Goal: Task Accomplishment & Management: Manage account settings

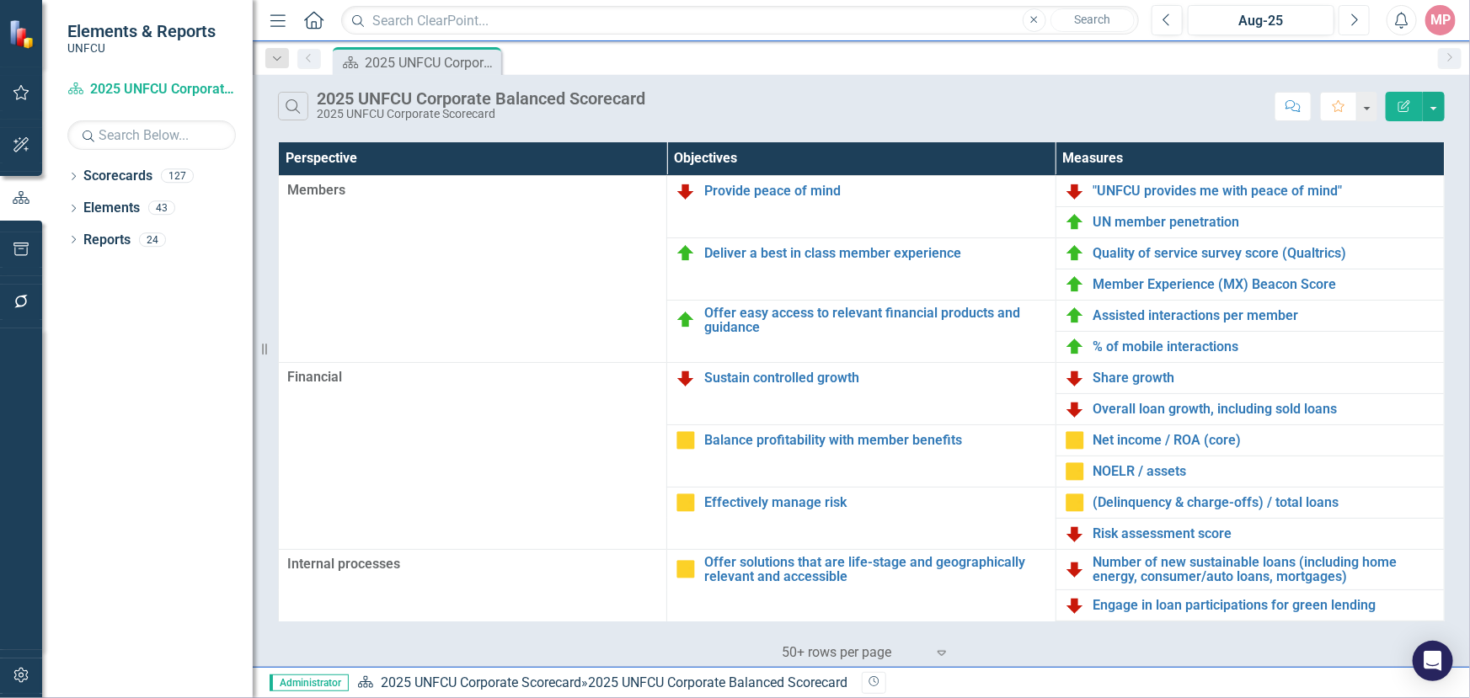
click at [1347, 19] on button "Next" at bounding box center [1353, 20] width 31 height 30
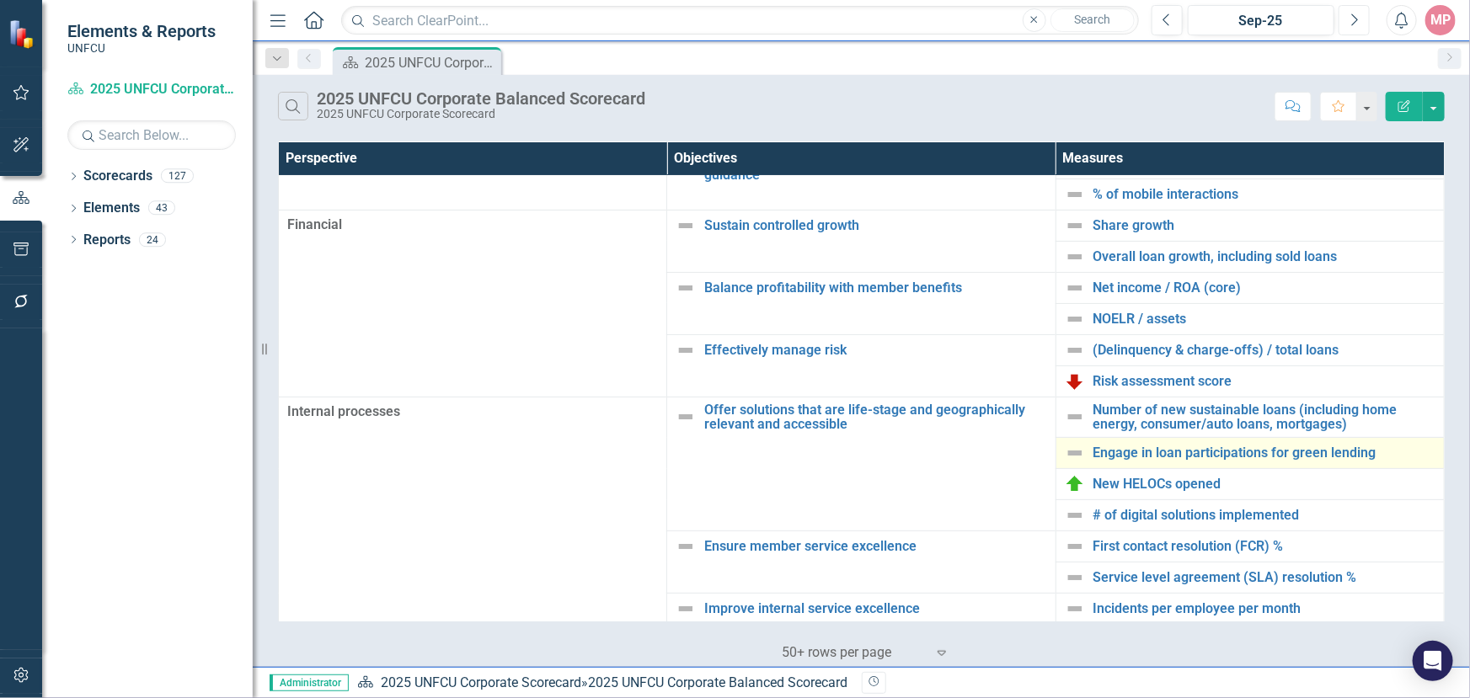
scroll to position [306, 0]
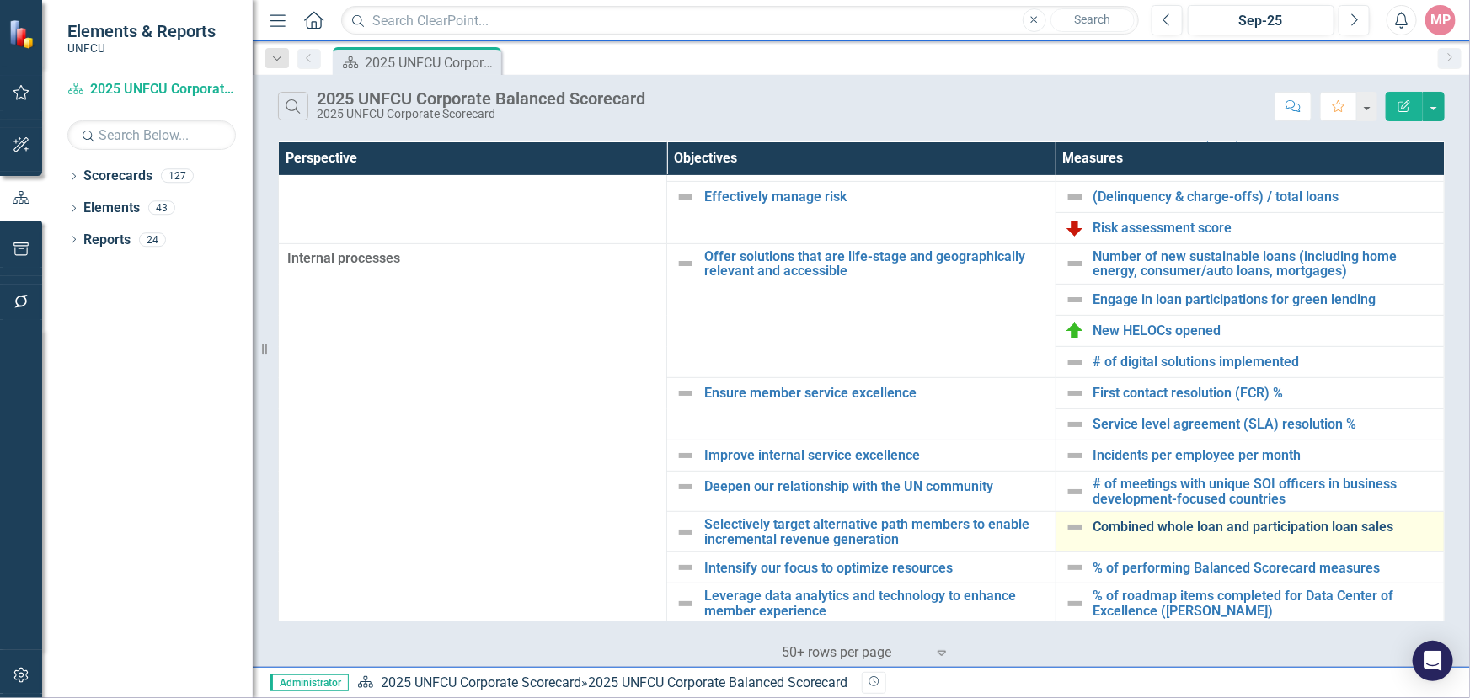
click at [1253, 520] on link "Combined whole loan and participation loan sales" at bounding box center [1264, 527] width 342 height 15
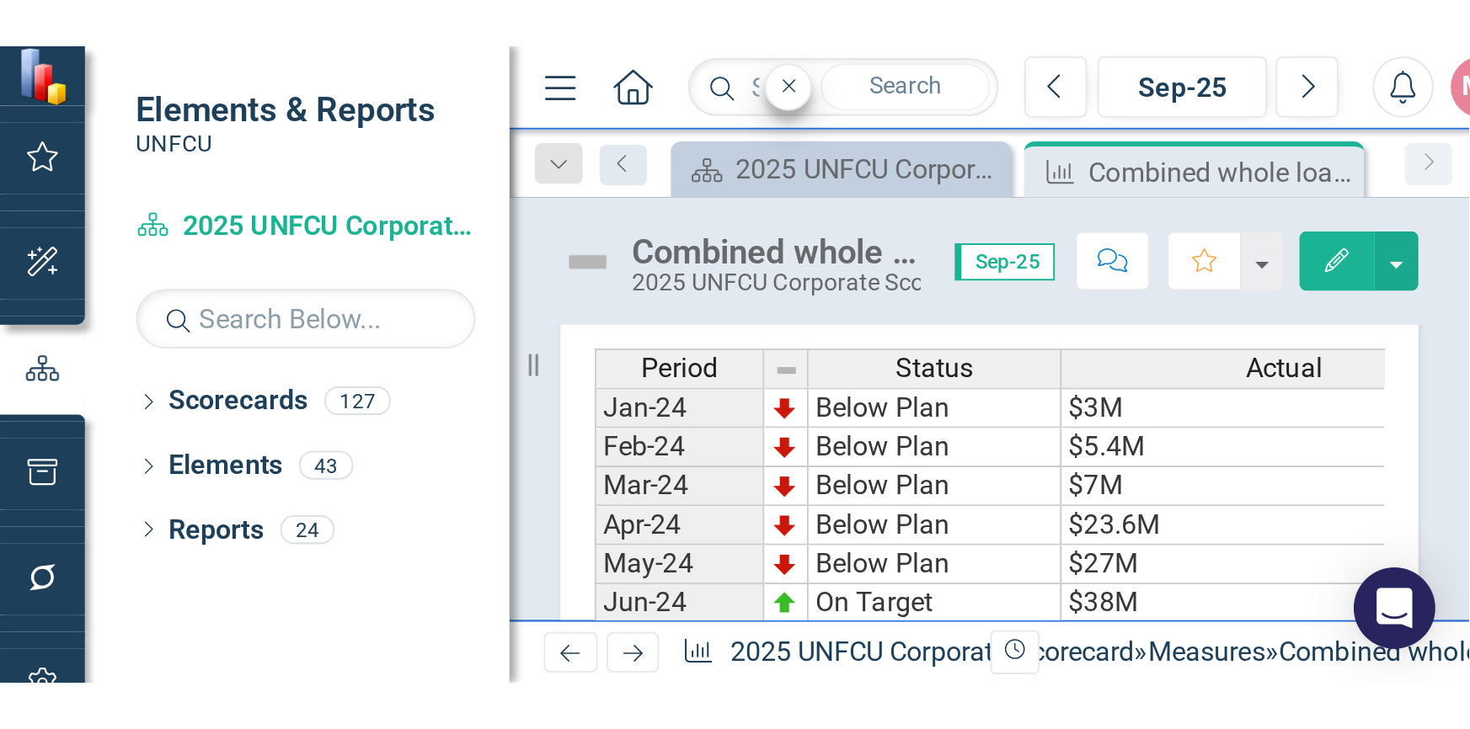
scroll to position [627, 0]
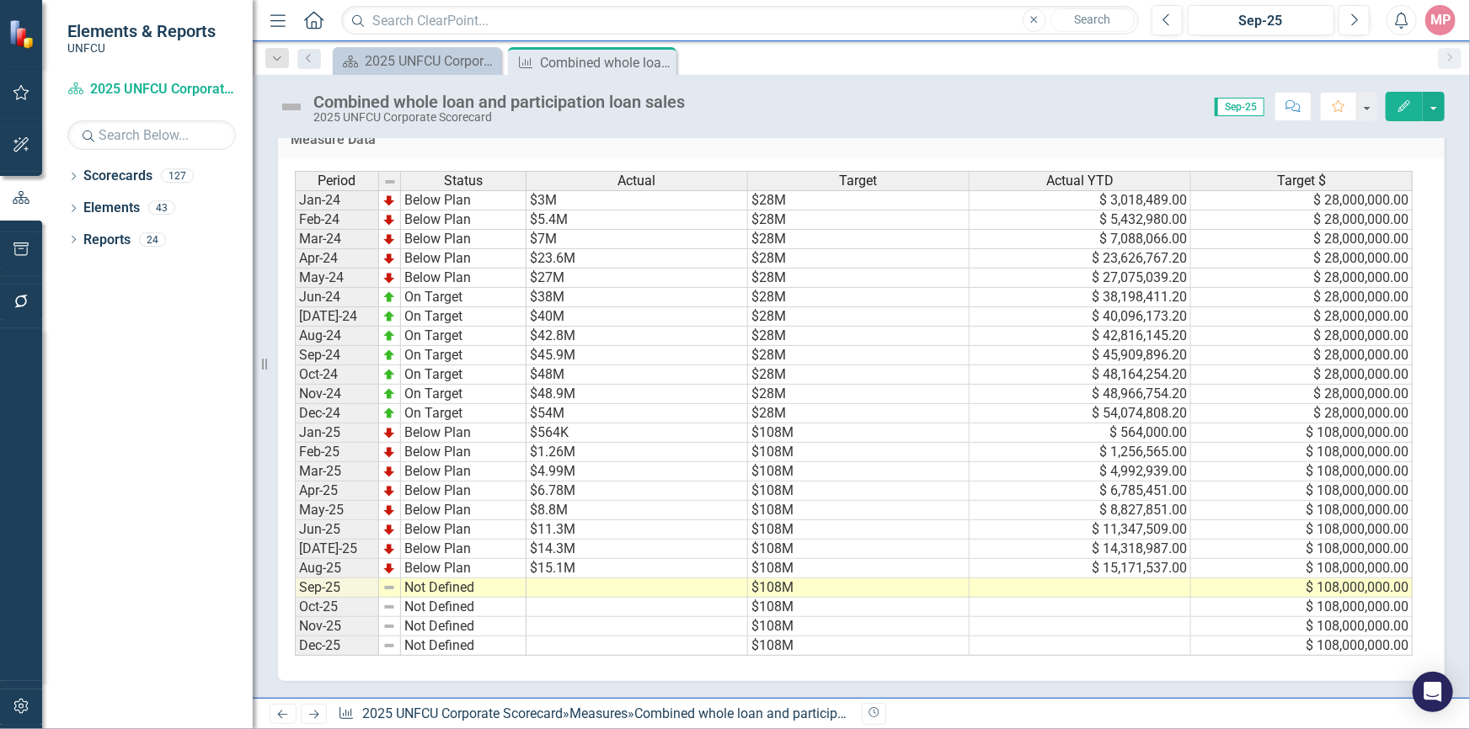
click at [1074, 579] on td at bounding box center [1079, 588] width 221 height 19
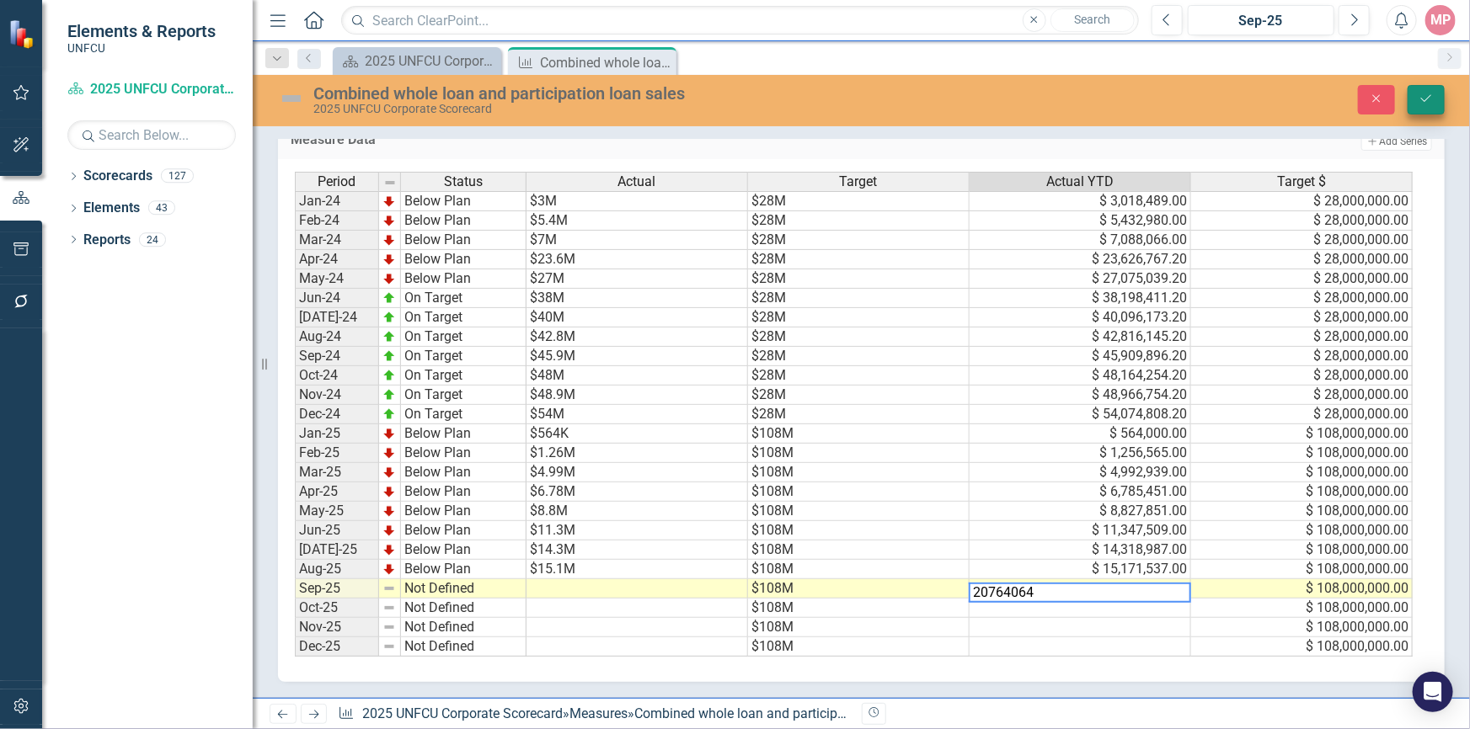
type textarea "20764064"
click at [1422, 96] on icon "Save" at bounding box center [1425, 99] width 15 height 12
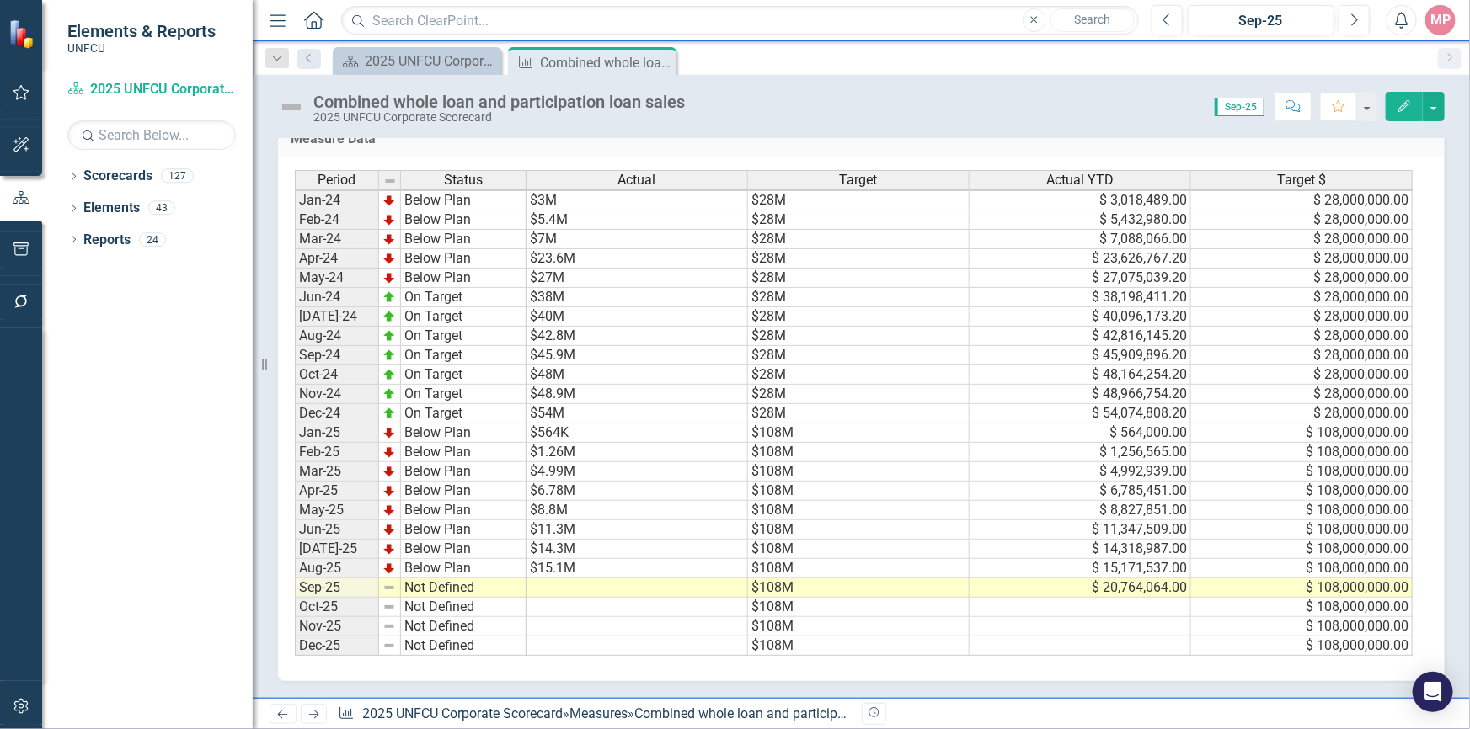
scroll to position [3, 0]
click at [550, 579] on td at bounding box center [636, 588] width 221 height 19
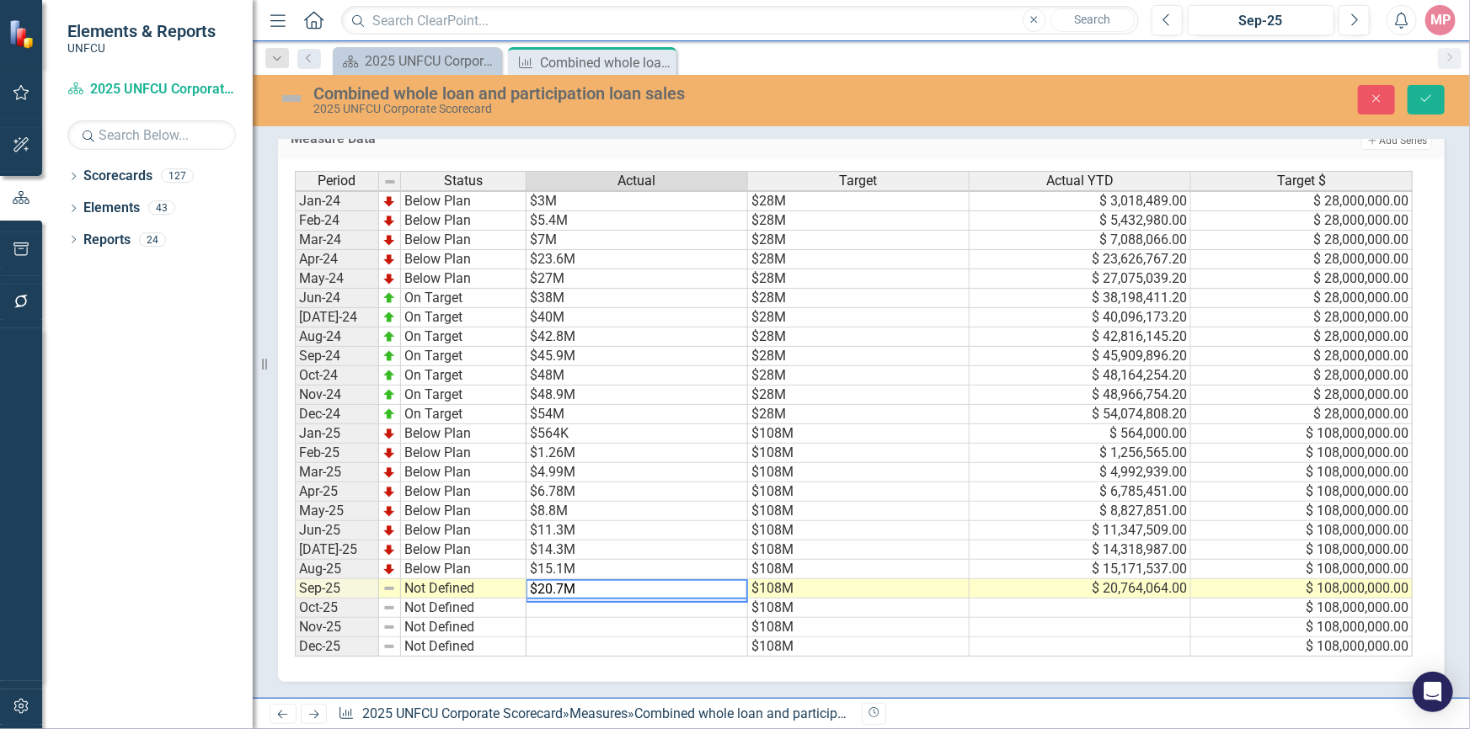
type textarea "$20.7M"
click at [454, 579] on td "Not Defined" at bounding box center [463, 588] width 125 height 19
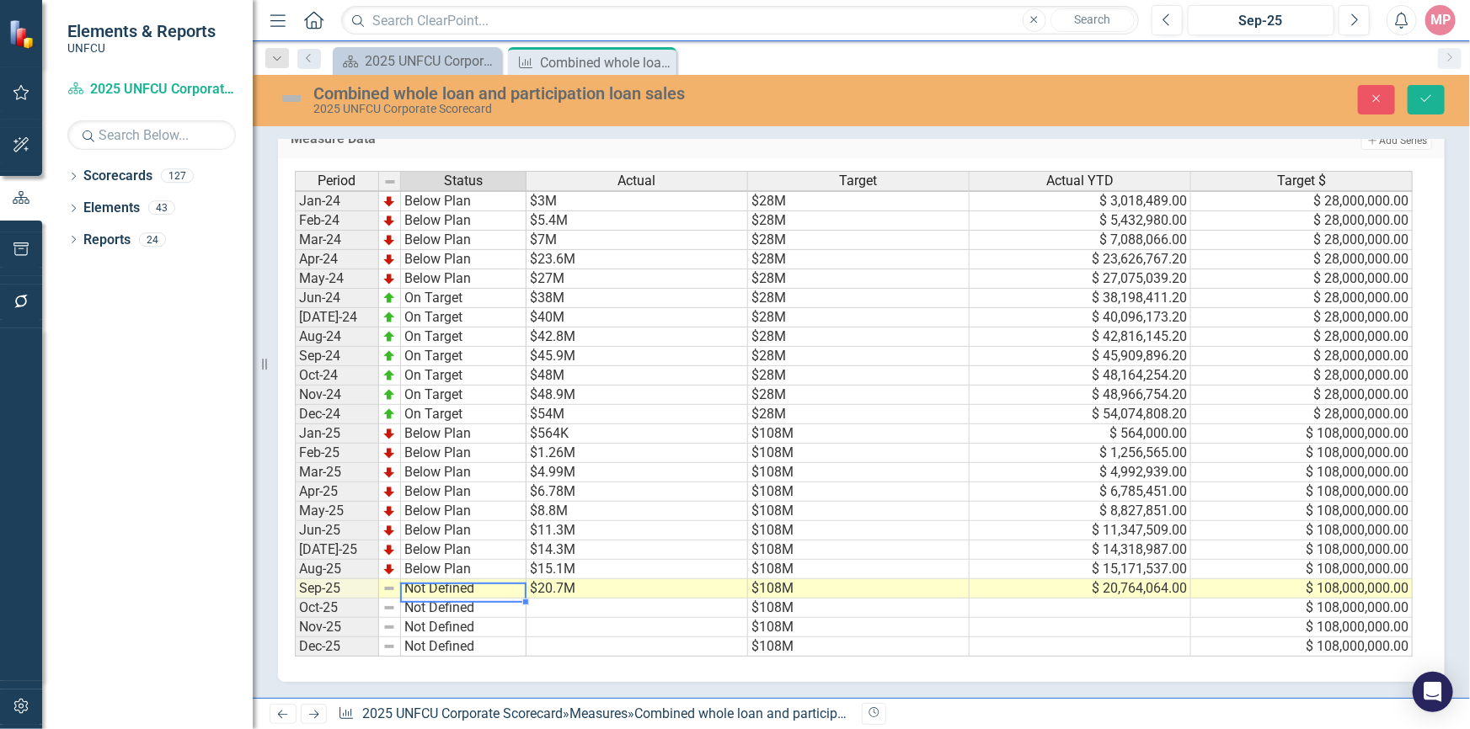
click at [454, 579] on td "Not Defined" at bounding box center [463, 588] width 125 height 19
click at [455, 531] on div "Period Status Actual Target Actual YTD Target $ Jan-24 Below Plan $3M $28M $ 3,…" at bounding box center [855, 414] width 1120 height 487
click at [1427, 109] on button "Save" at bounding box center [1425, 99] width 37 height 29
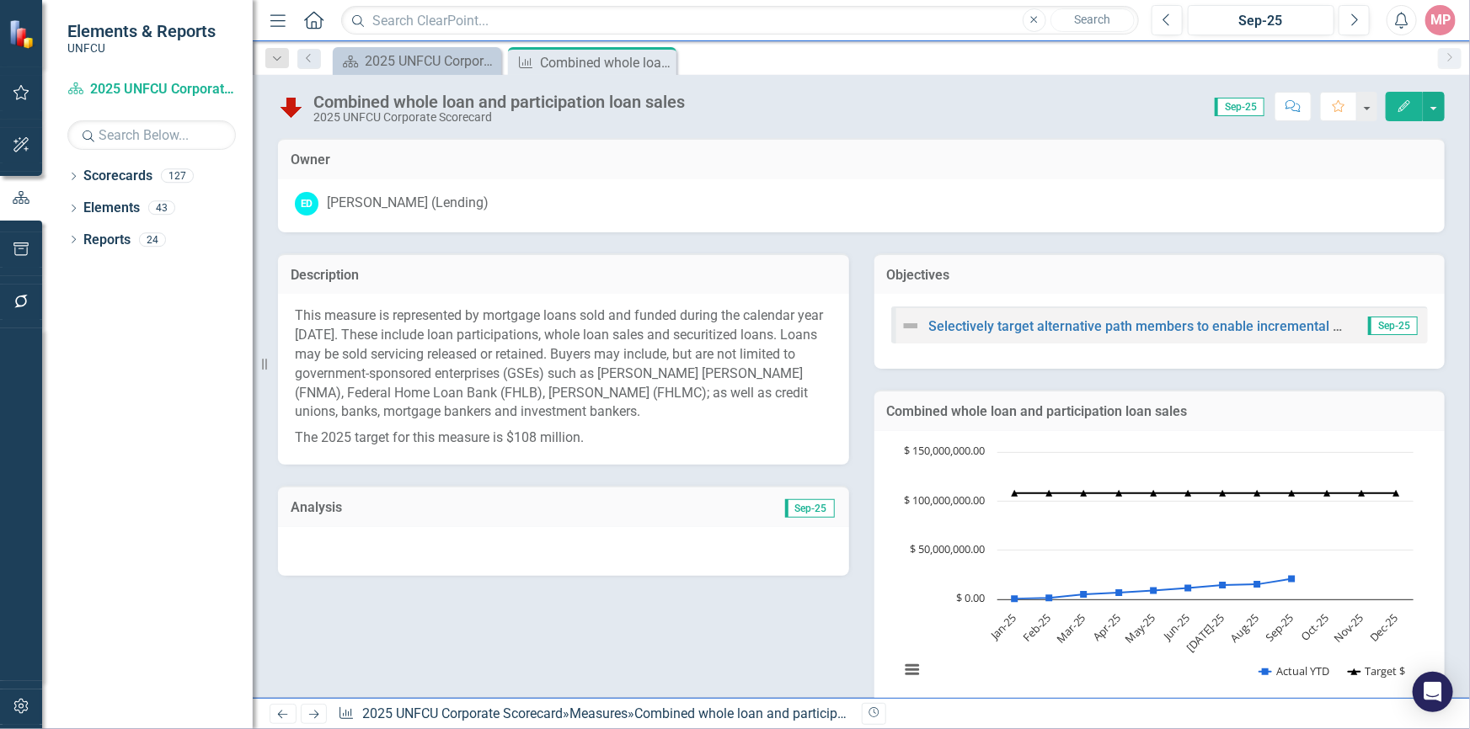
click at [811, 510] on span "Sep-25" at bounding box center [810, 508] width 50 height 19
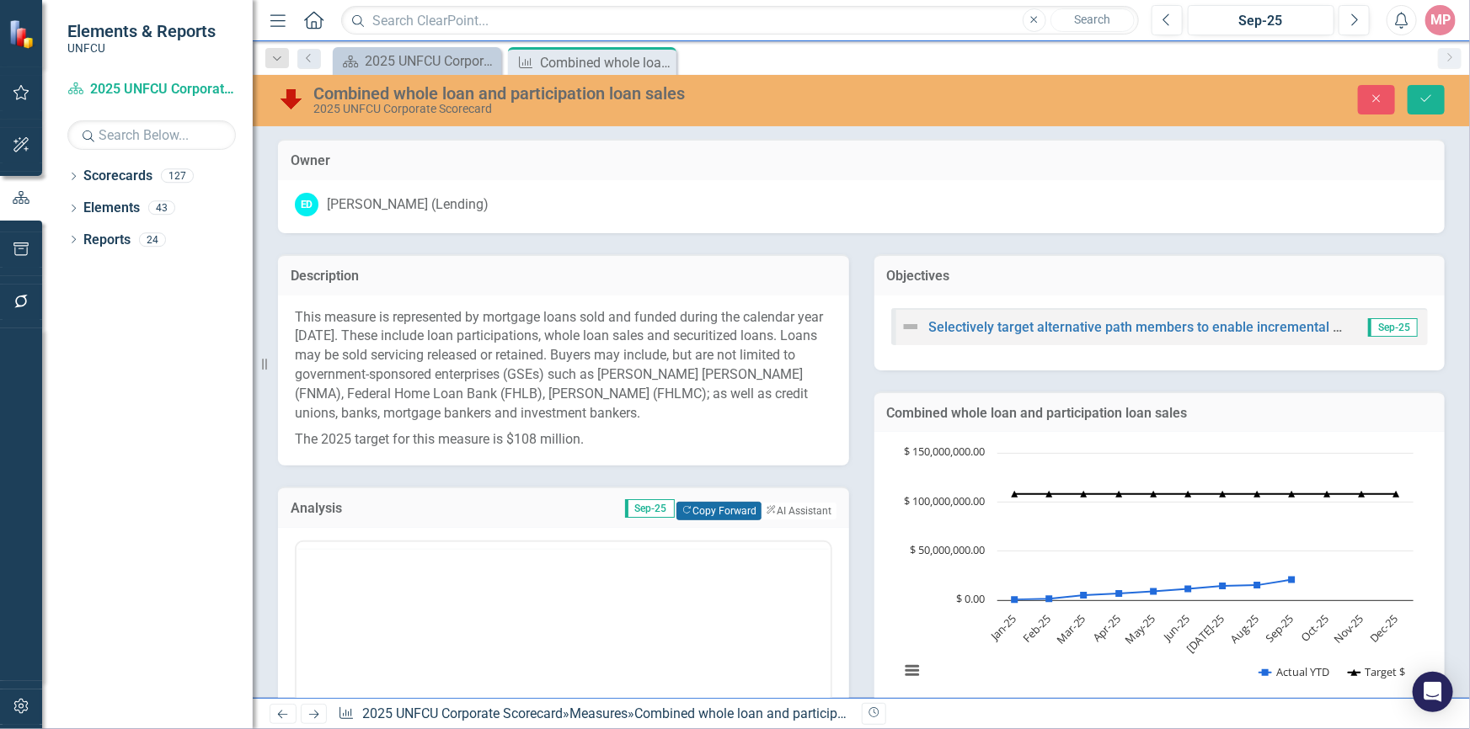
scroll to position [0, 0]
click at [693, 507] on button "Copy Forward Copy Forward" at bounding box center [718, 511] width 85 height 19
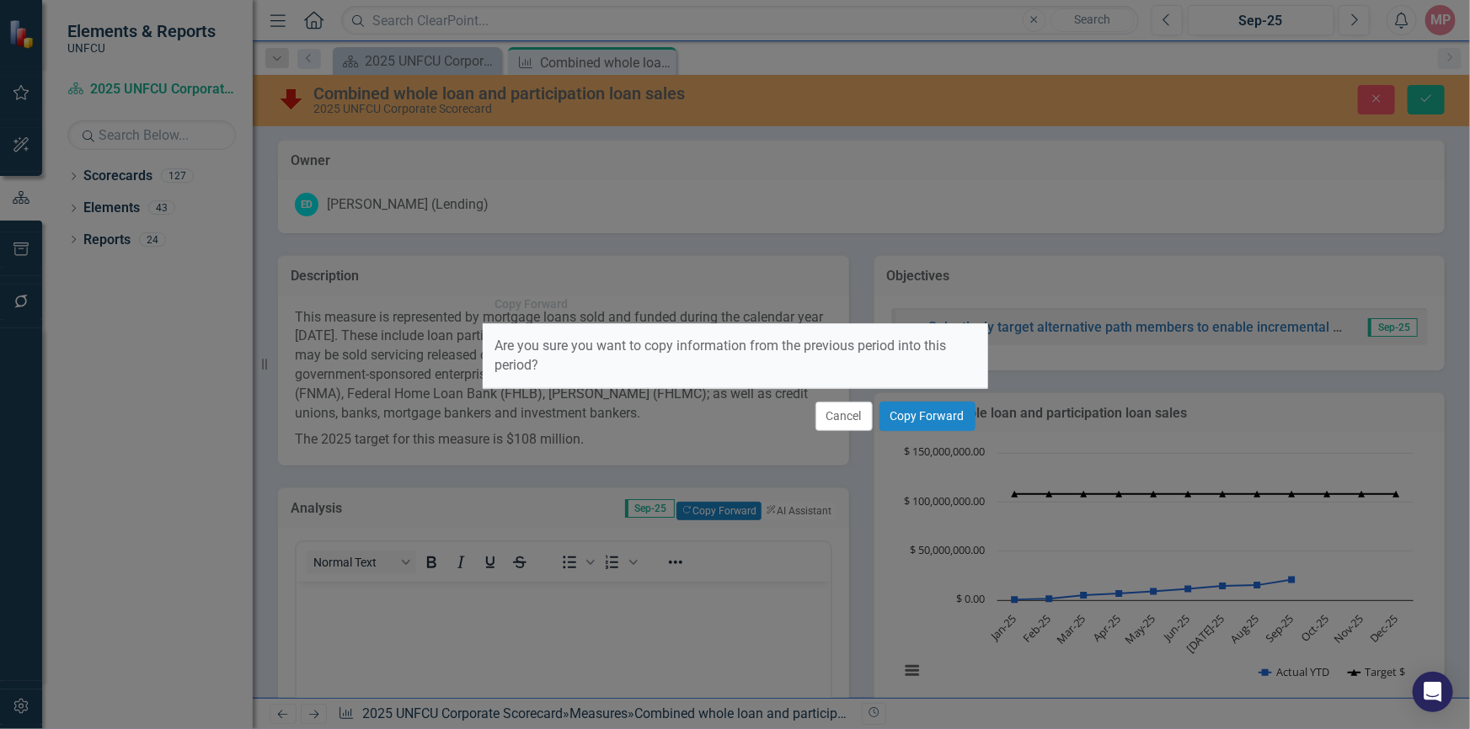
click at [934, 433] on div "Cancel Copy Forward" at bounding box center [735, 416] width 505 height 56
click at [937, 423] on button "Copy Forward" at bounding box center [927, 416] width 96 height 29
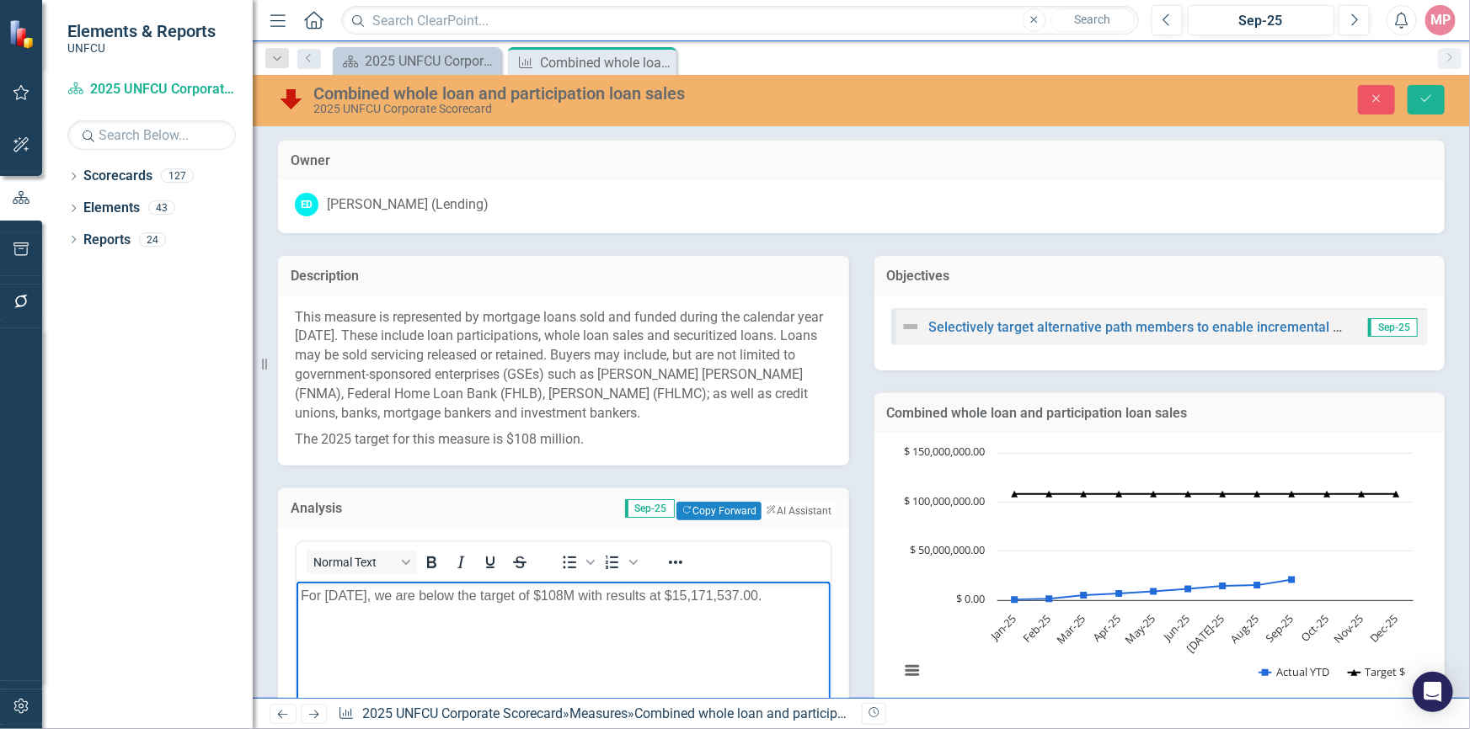
click at [361, 593] on p "For [DATE], we are below the target of $108M with results at $15,171,537.00." at bounding box center [562, 595] width 525 height 20
click at [394, 606] on p "For [DATE], we are below the target of $108M with results at $15,171,537.00." at bounding box center [562, 595] width 525 height 20
click at [400, 606] on p "For [DATE], we are below the target of $108M with results at $20,764,064.00." at bounding box center [562, 595] width 525 height 20
click at [724, 651] on body "For [DATE], we are below the target of $108M with results at $20,764,064.00." at bounding box center [563, 707] width 534 height 253
click at [1434, 97] on button "Save" at bounding box center [1425, 99] width 37 height 29
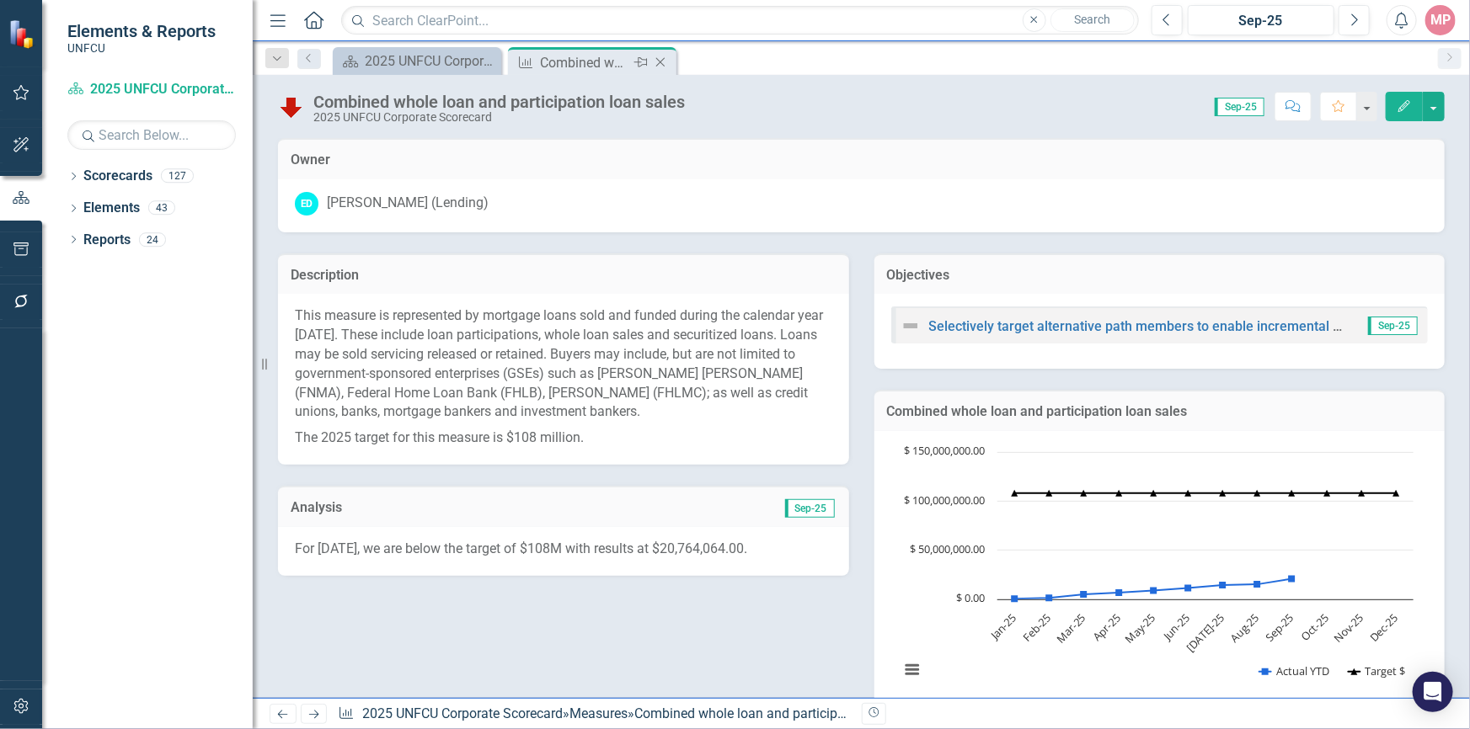
click at [663, 67] on icon "Close" at bounding box center [660, 62] width 17 height 13
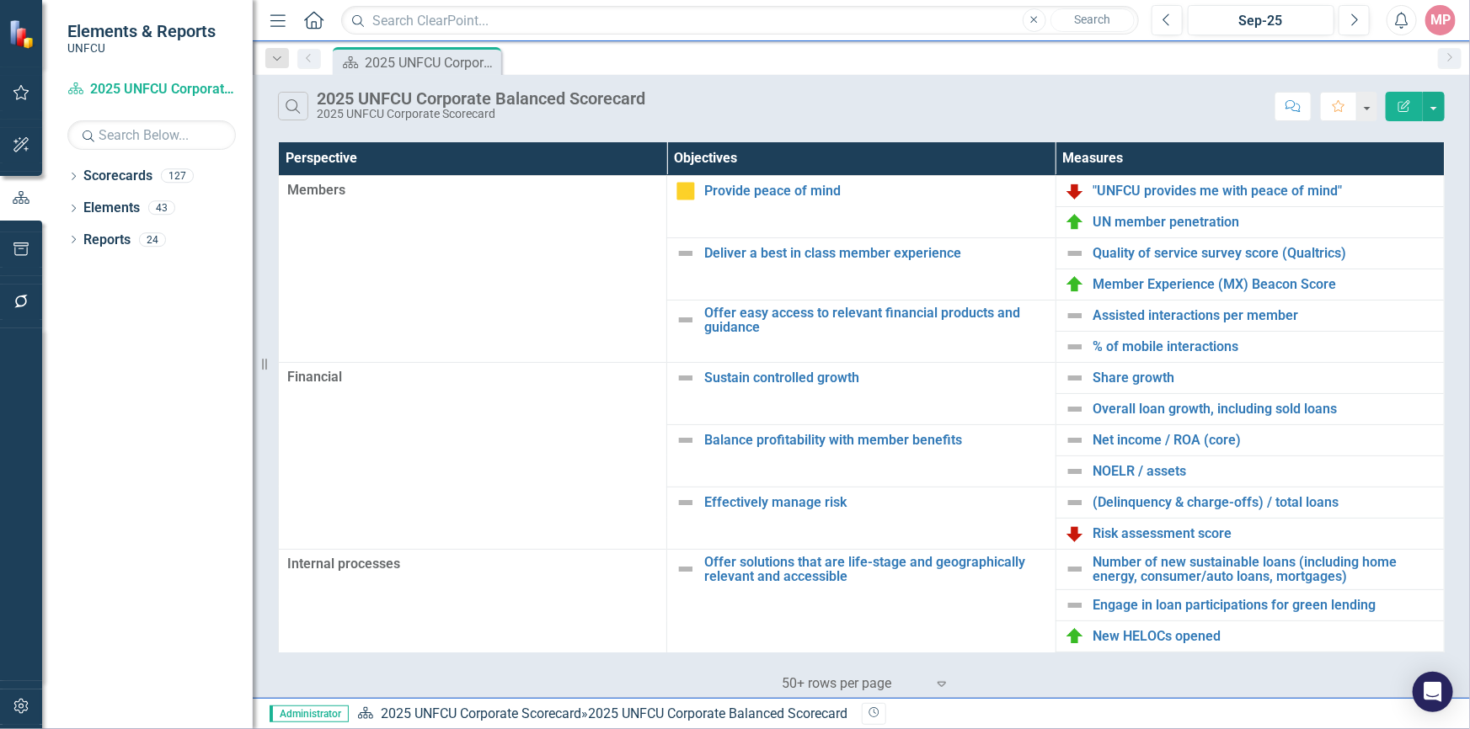
scroll to position [306, 0]
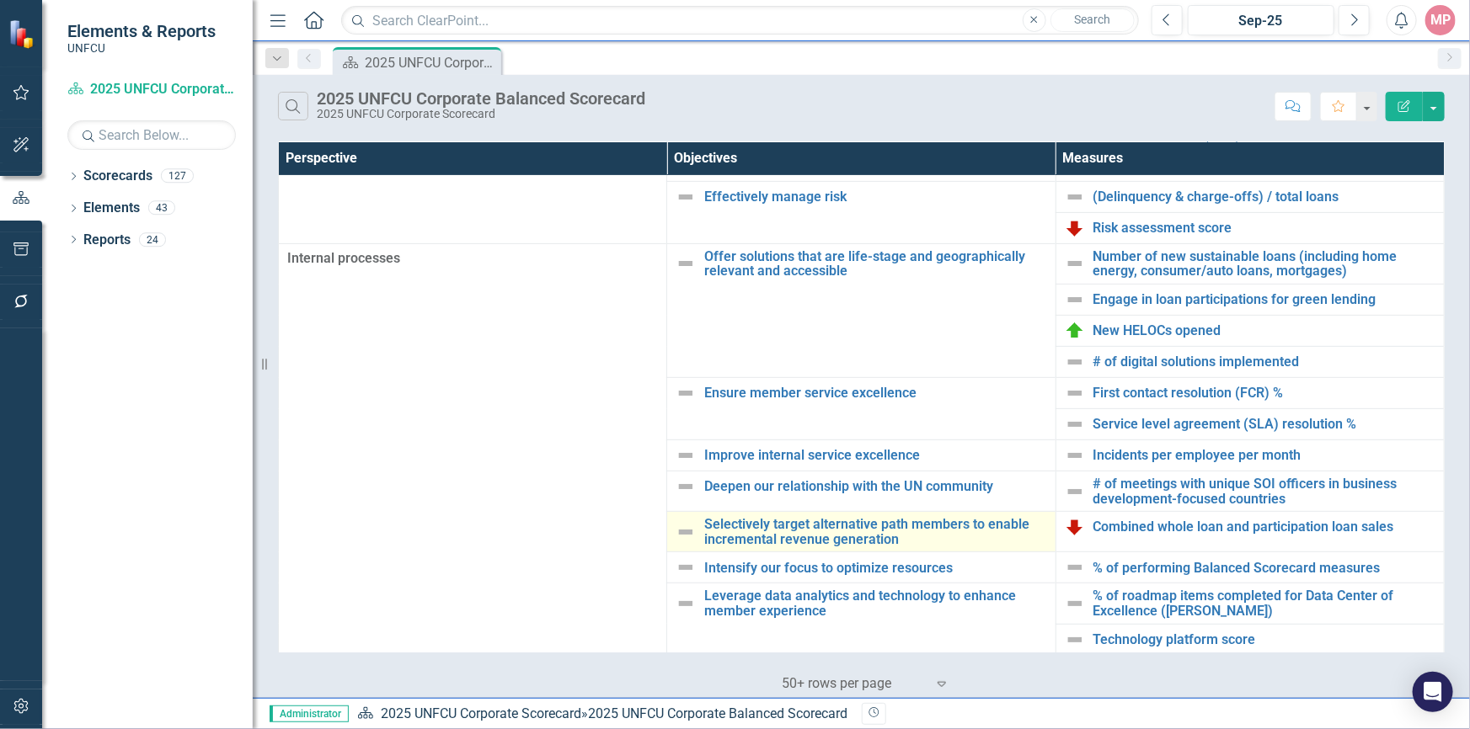
click at [686, 531] on img at bounding box center [685, 532] width 20 height 20
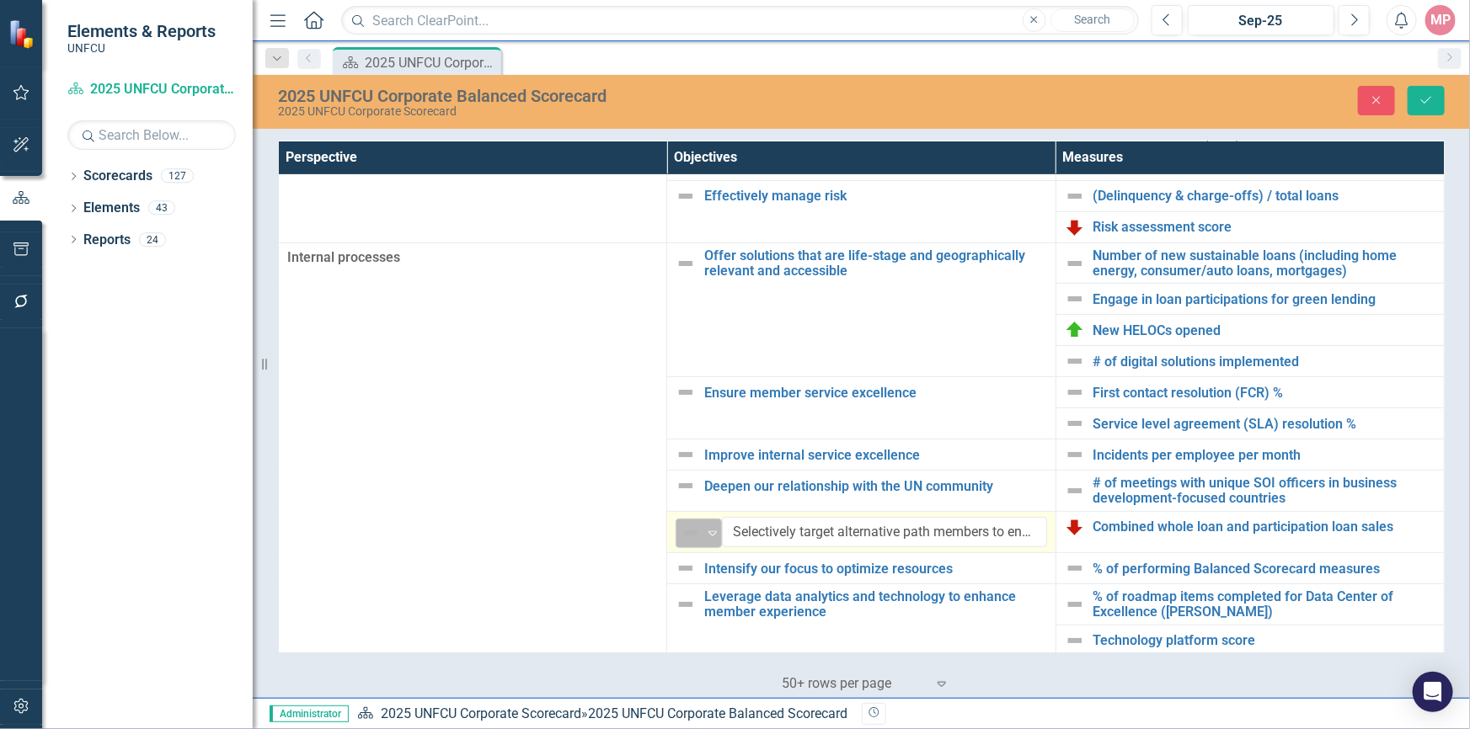
click at [697, 532] on div "Not Defined" at bounding box center [691, 533] width 22 height 20
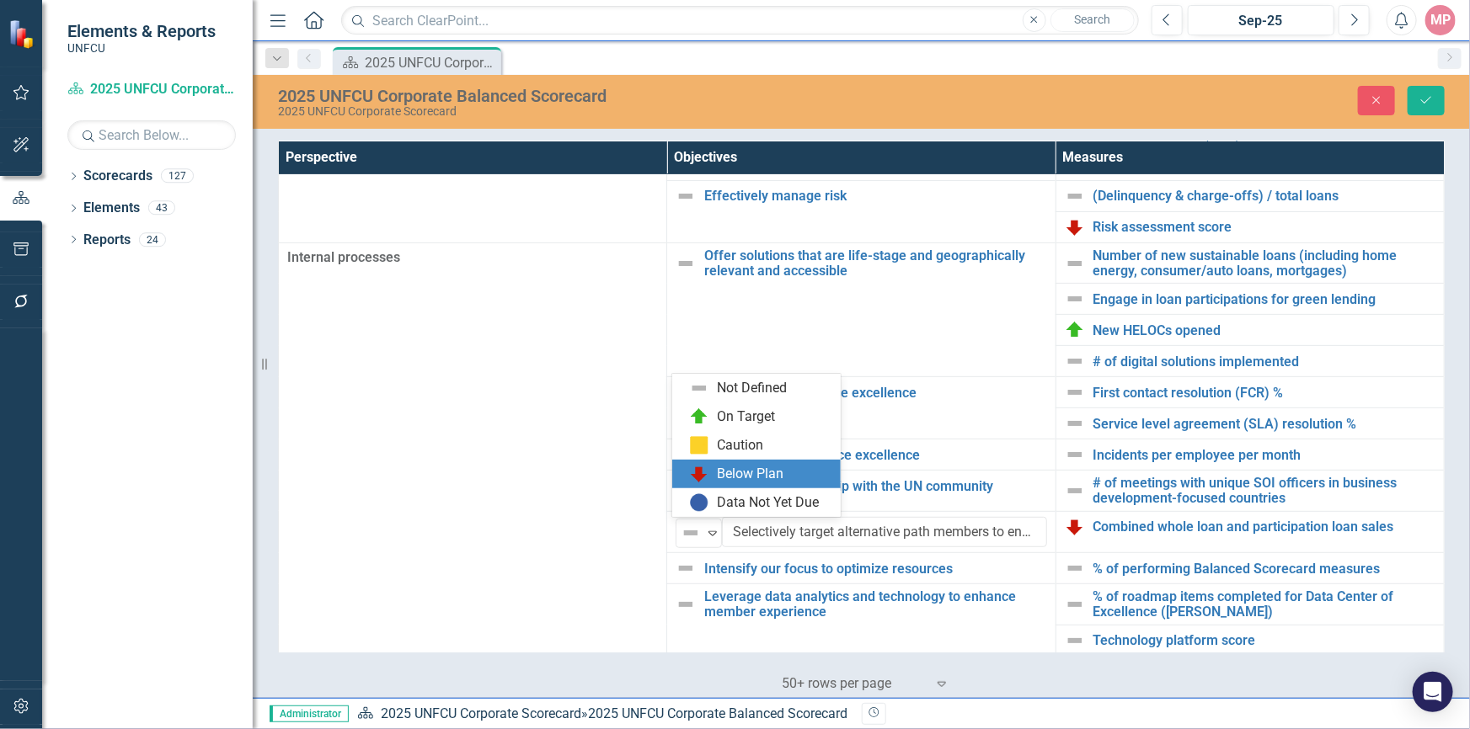
click at [709, 480] on div "Below Plan" at bounding box center [759, 474] width 141 height 20
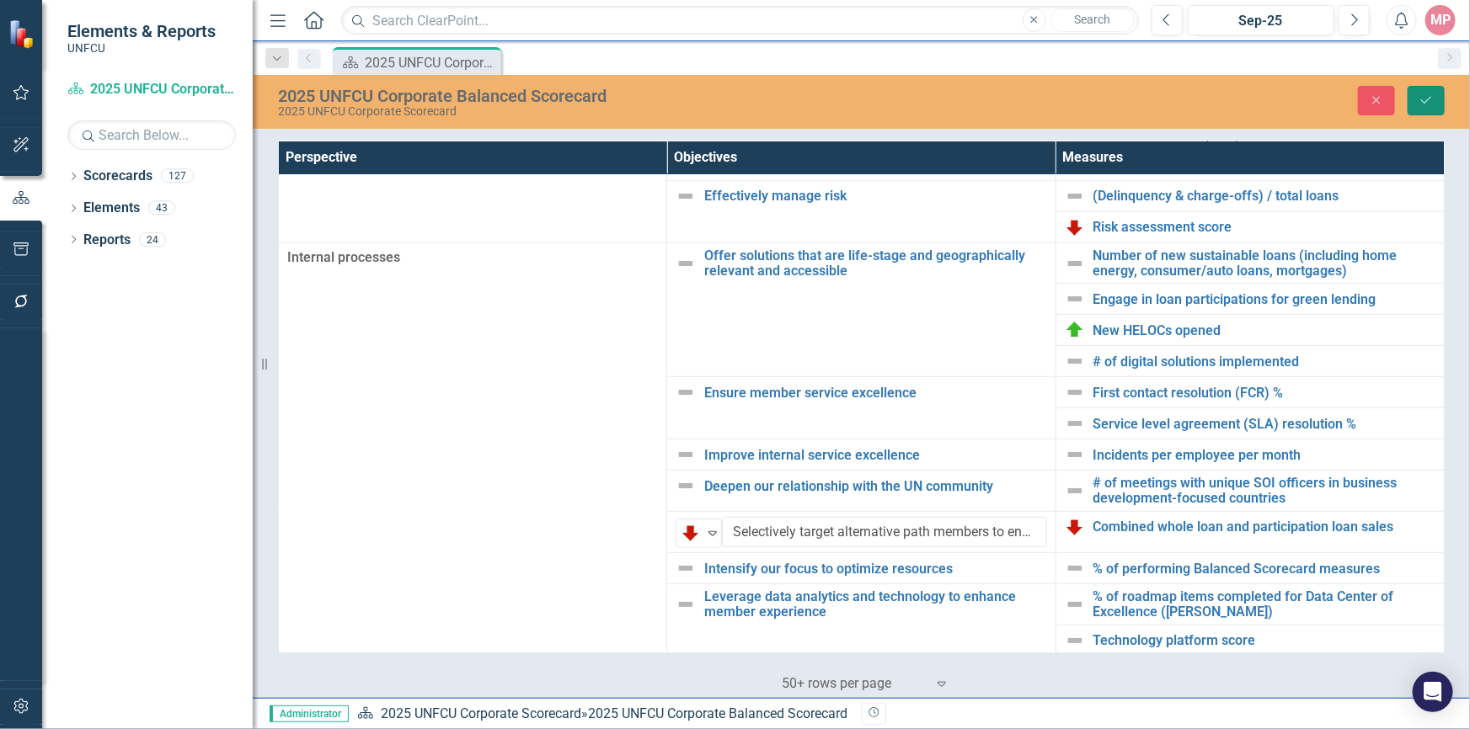
click at [1432, 98] on icon "Save" at bounding box center [1425, 100] width 15 height 12
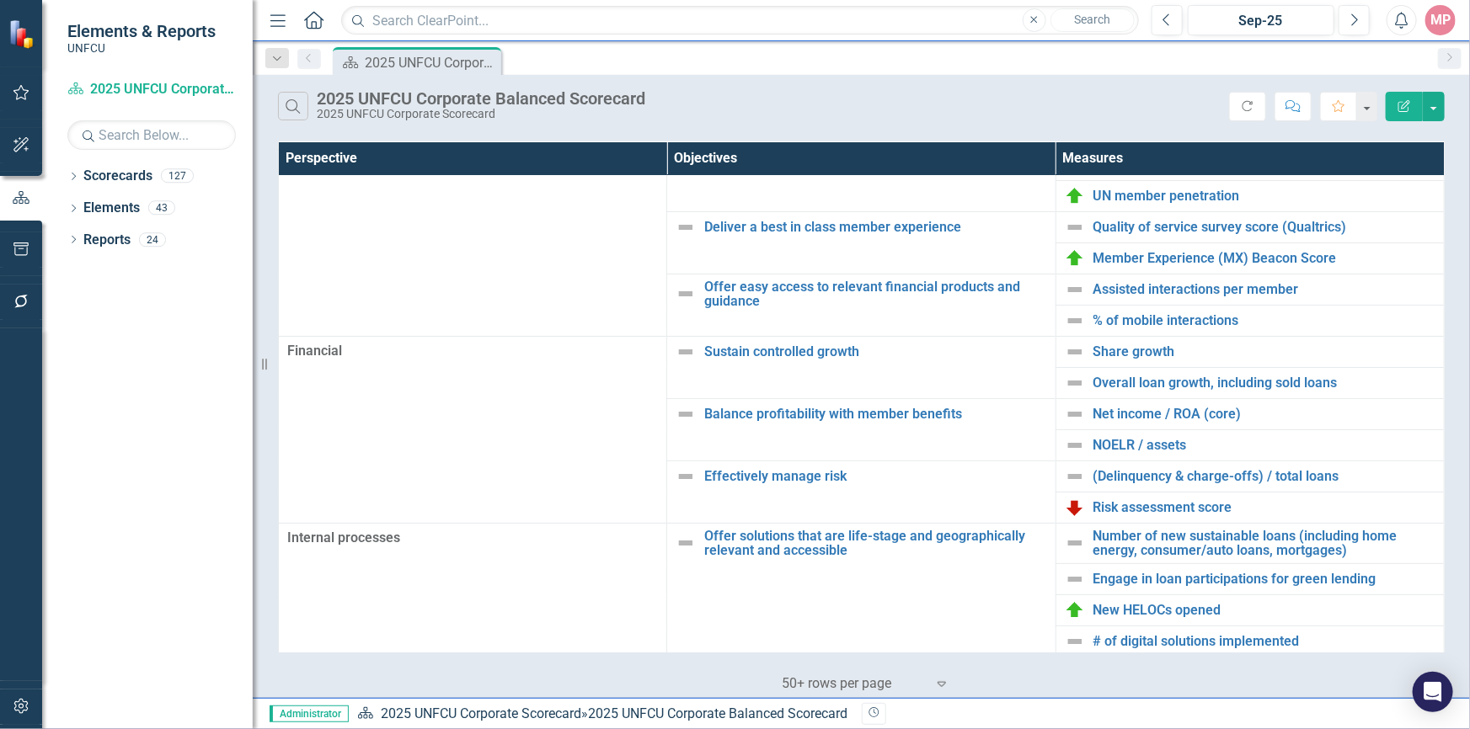
scroll to position [0, 0]
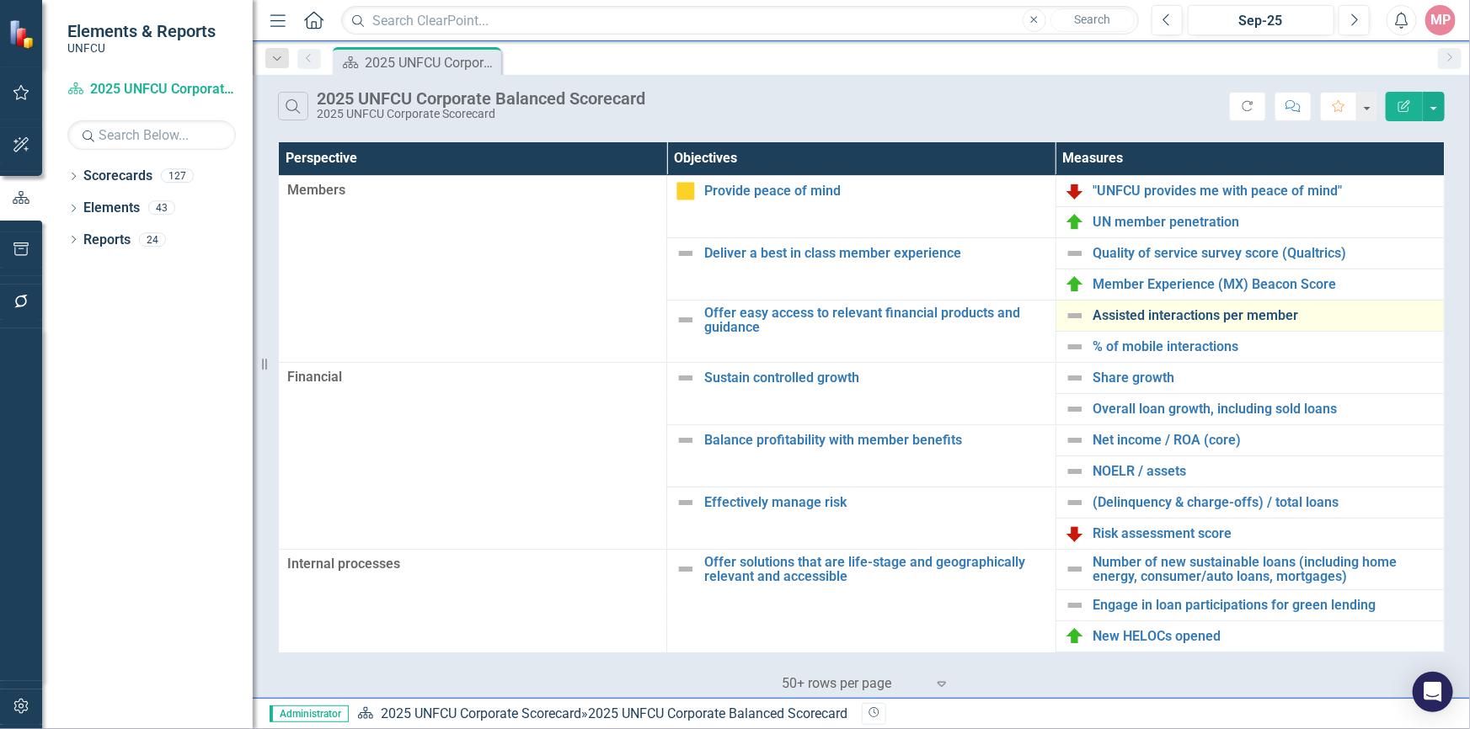
click at [1157, 313] on link "Assisted interactions per member" at bounding box center [1264, 315] width 342 height 15
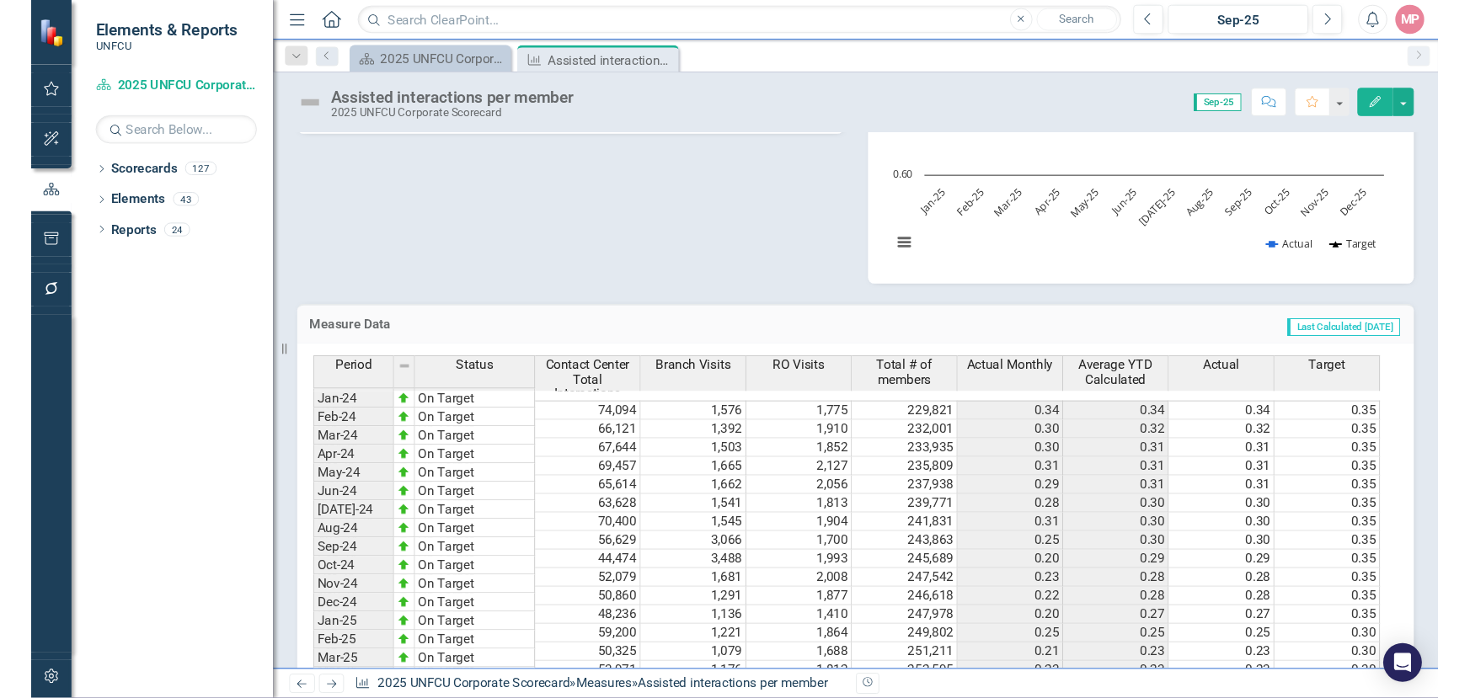
scroll to position [760, 0]
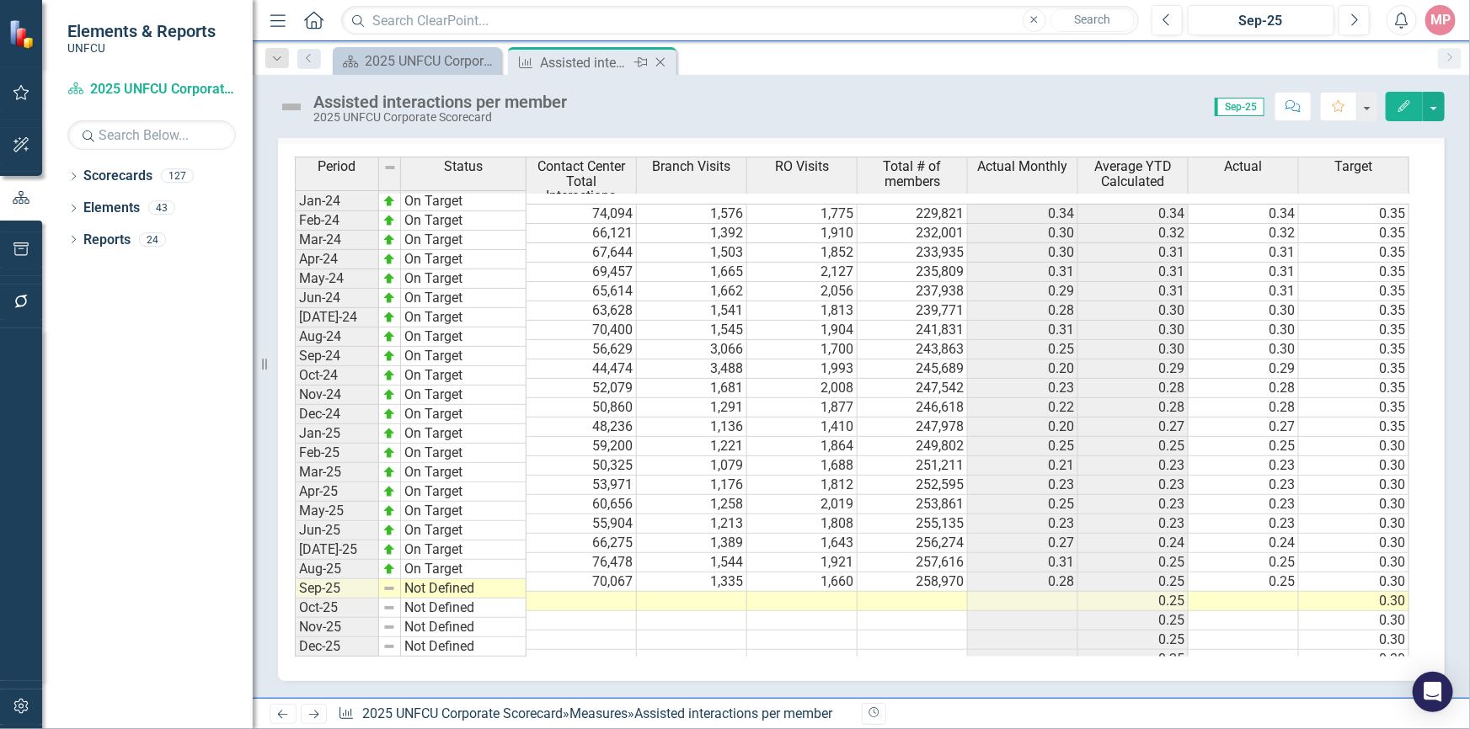
click at [658, 62] on icon "Close" at bounding box center [660, 62] width 17 height 13
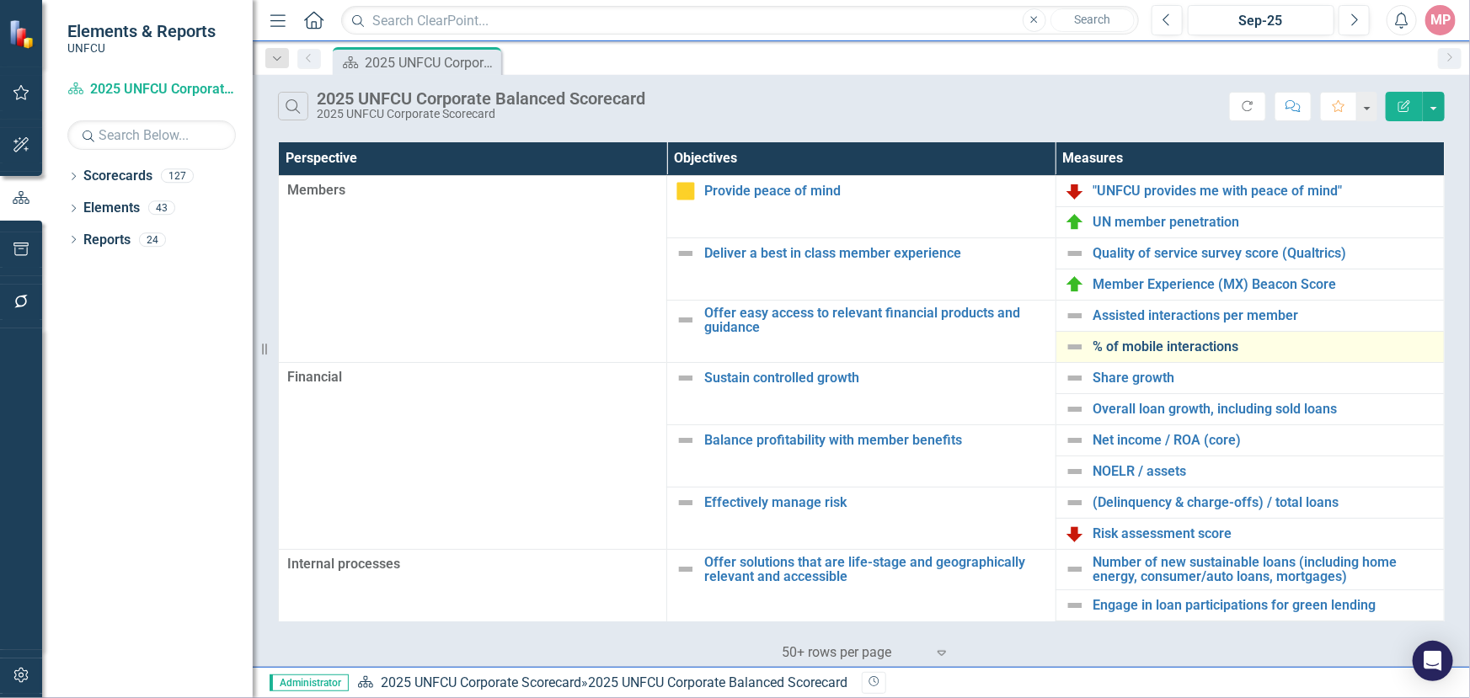
click at [1150, 345] on link "% of mobile interactions" at bounding box center [1264, 346] width 342 height 15
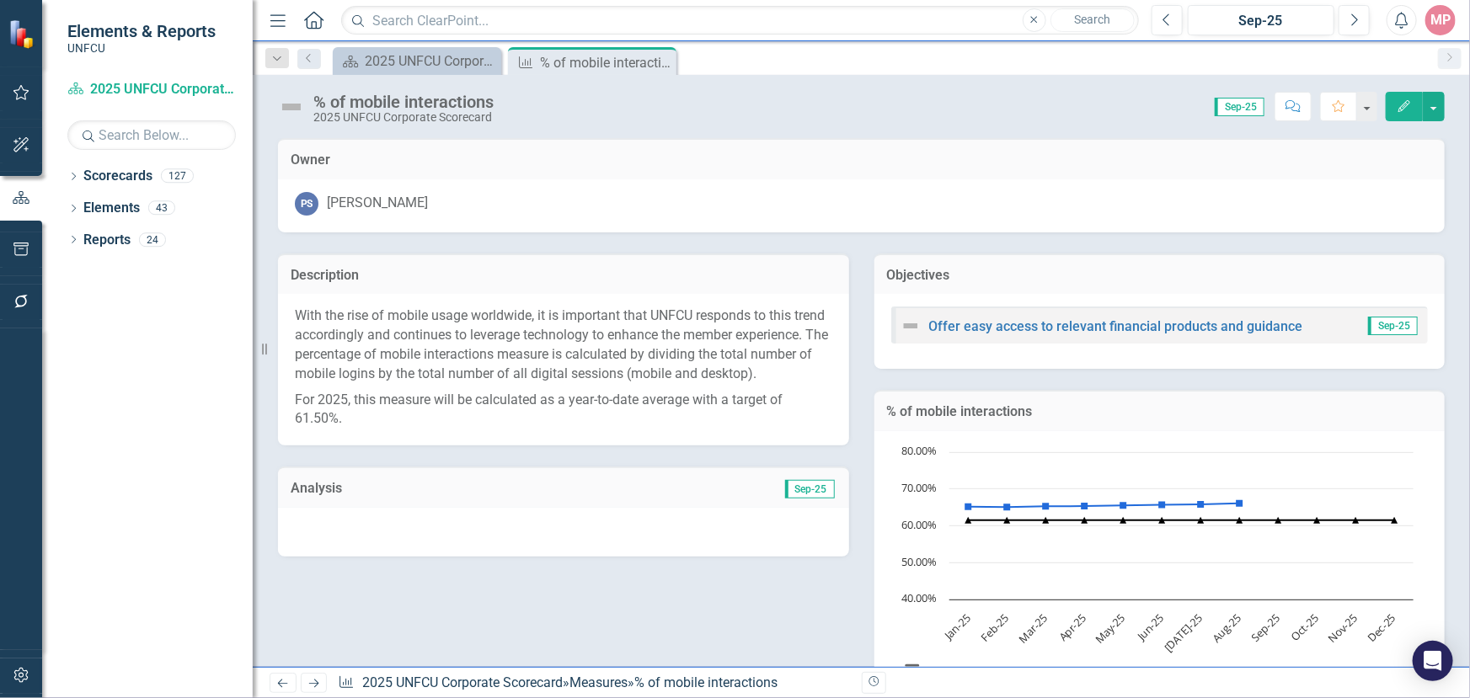
scroll to position [3, 0]
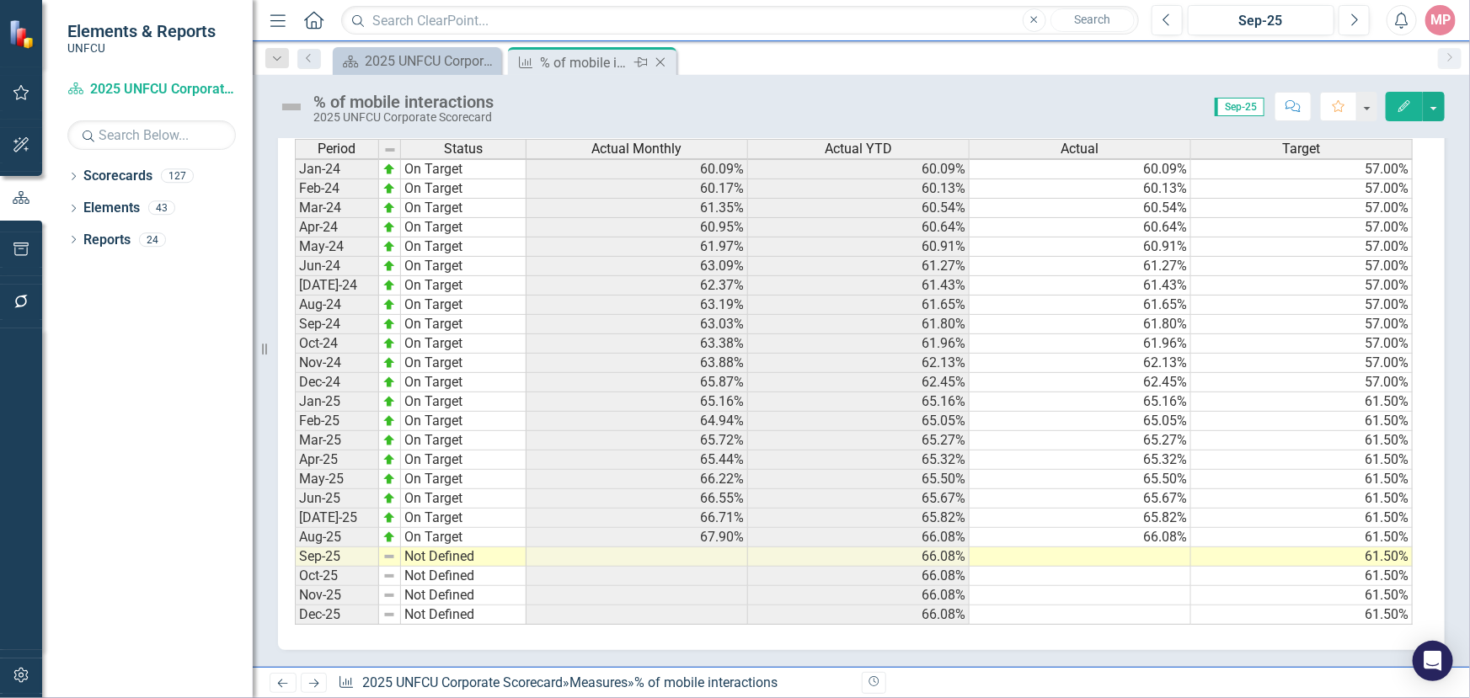
click at [659, 63] on icon "Close" at bounding box center [660, 62] width 17 height 13
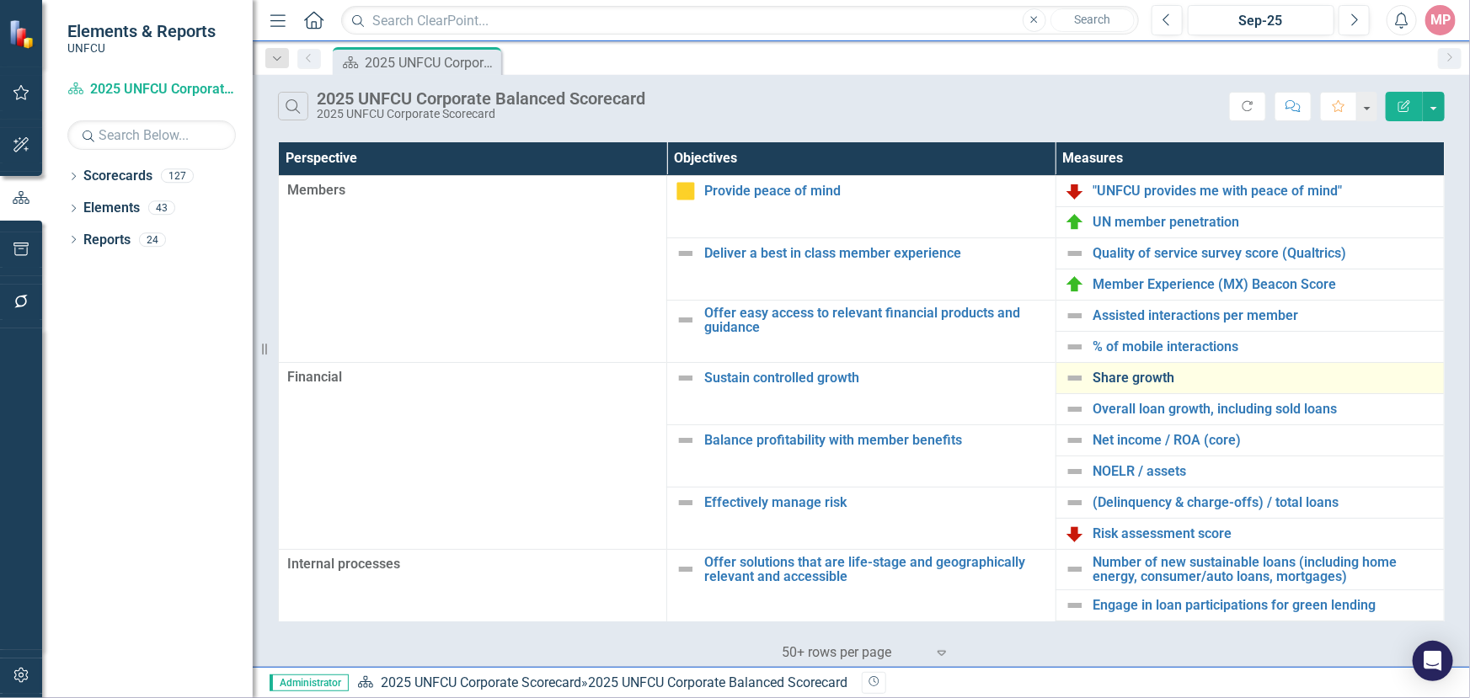
click at [1151, 378] on link "Share growth" at bounding box center [1264, 378] width 342 height 15
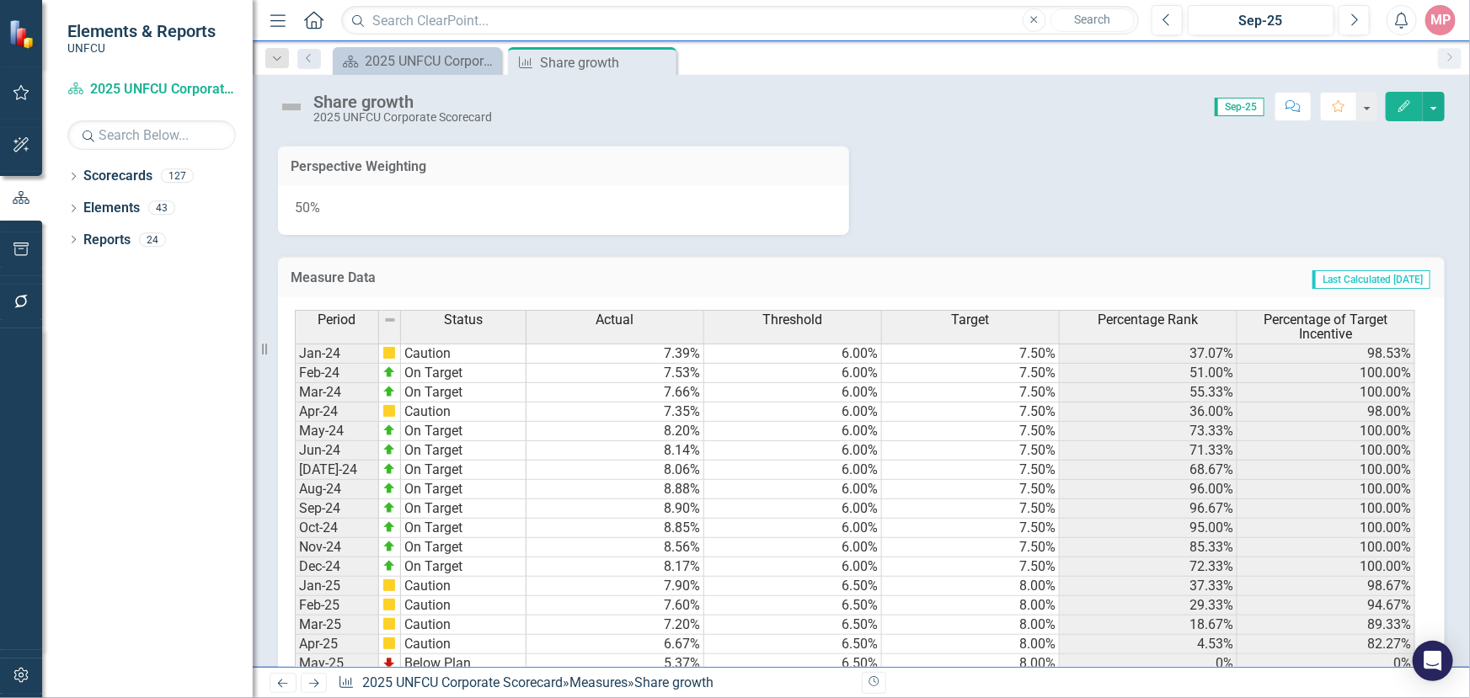
scroll to position [806, 0]
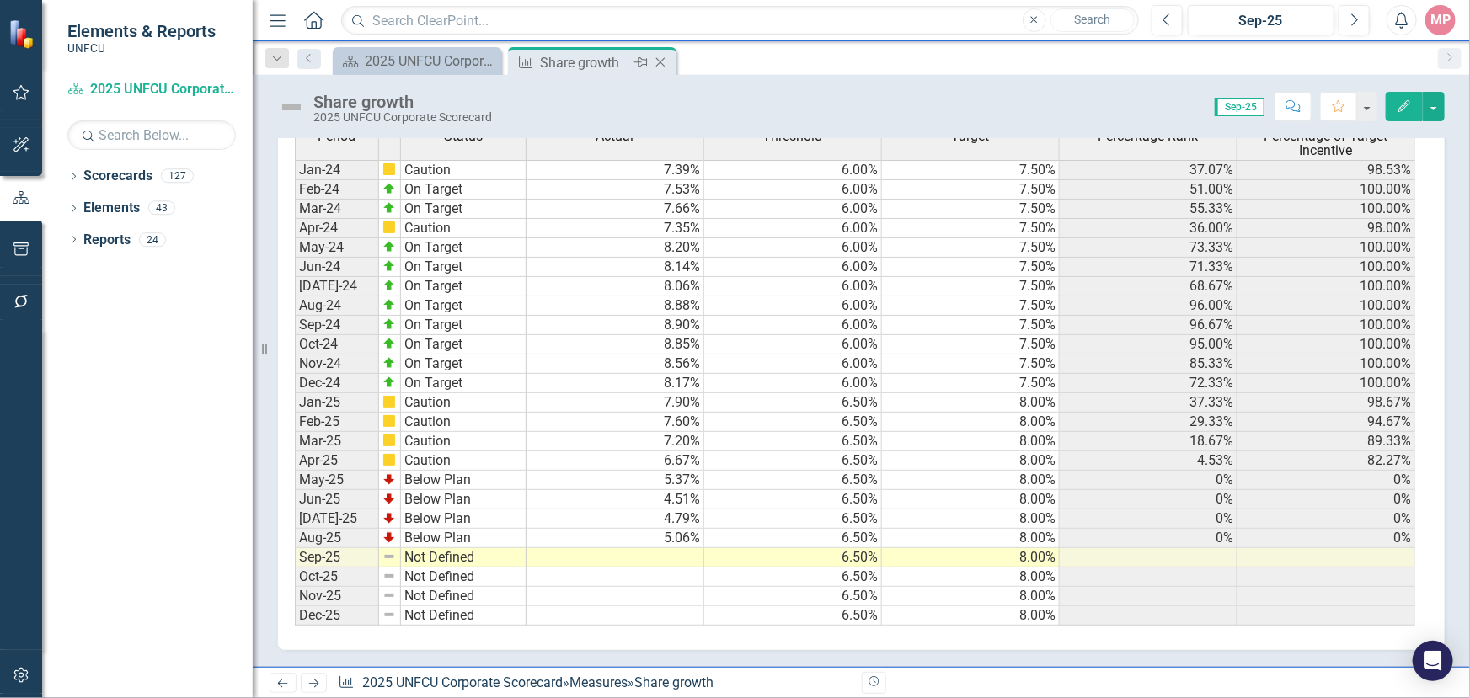
click at [661, 59] on icon "Close" at bounding box center [660, 62] width 17 height 13
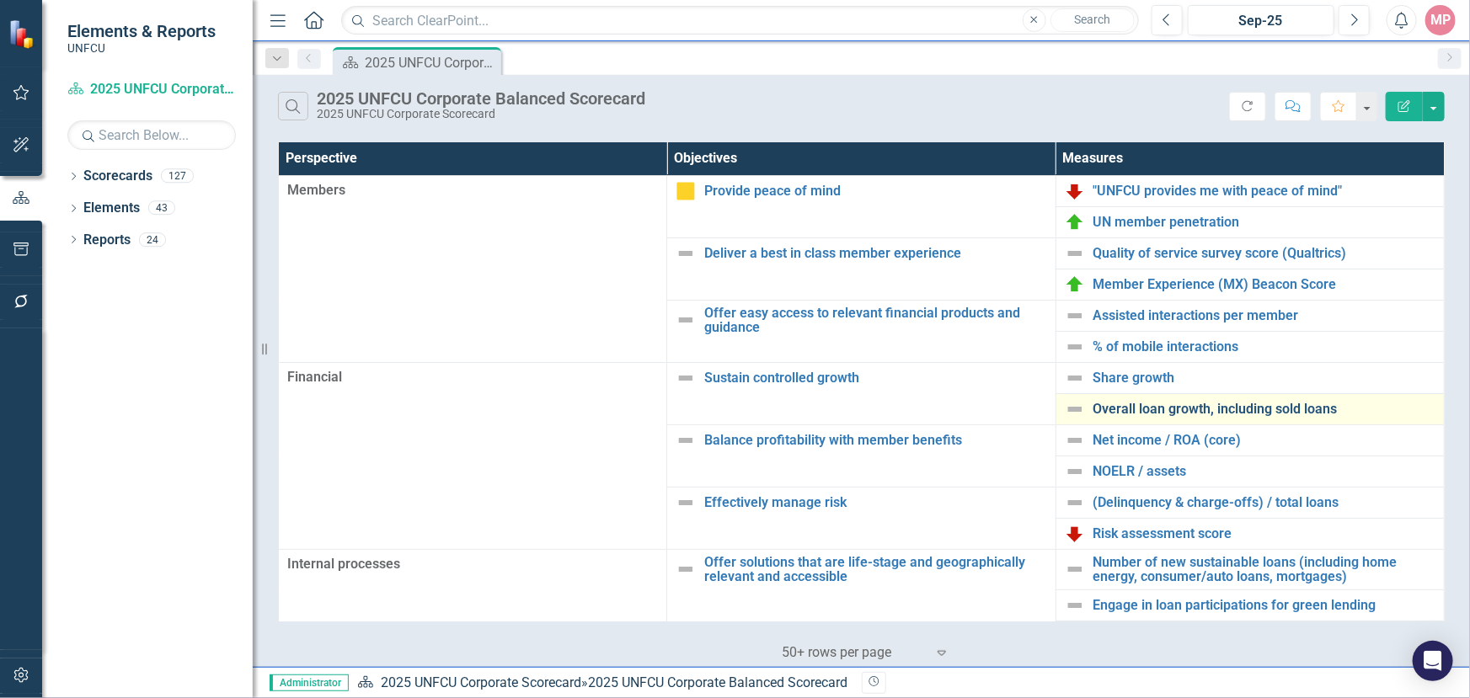
click at [1147, 411] on link "Overall loan growth, including sold loans" at bounding box center [1264, 409] width 342 height 15
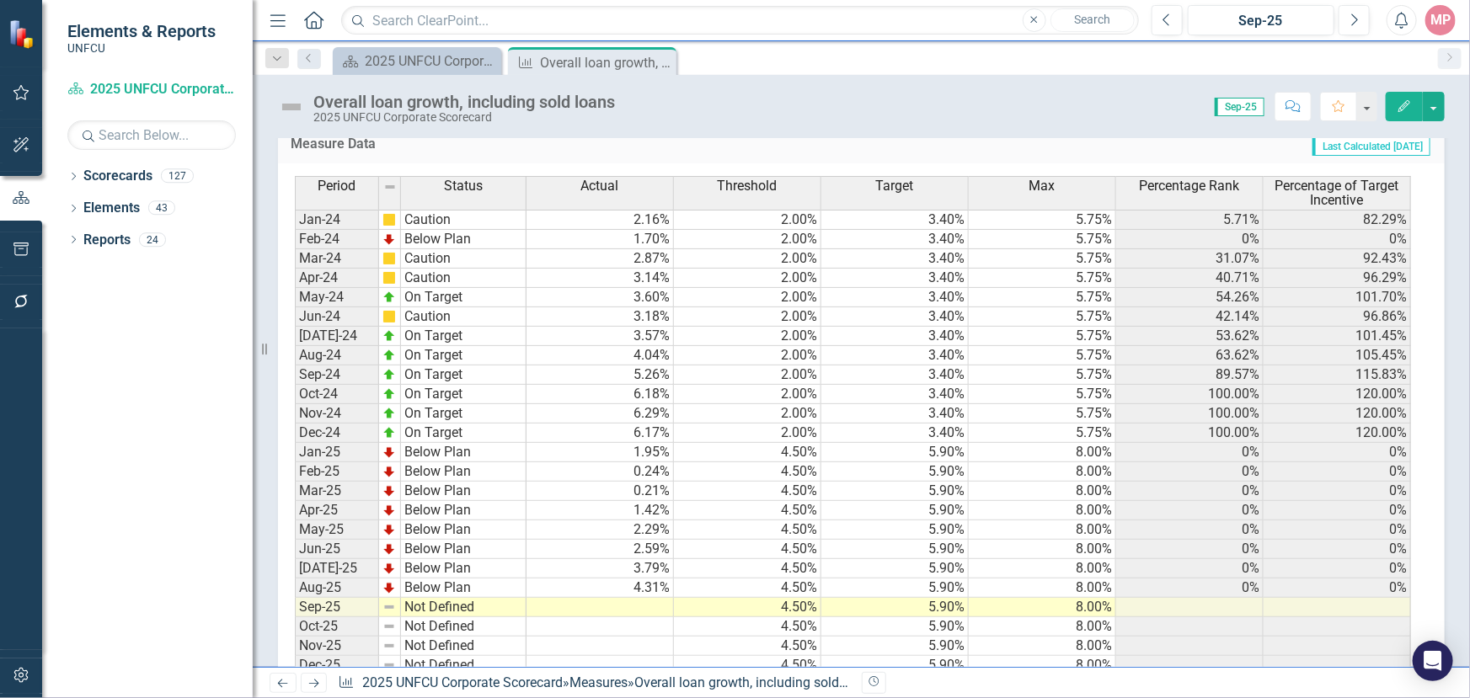
scroll to position [918, 0]
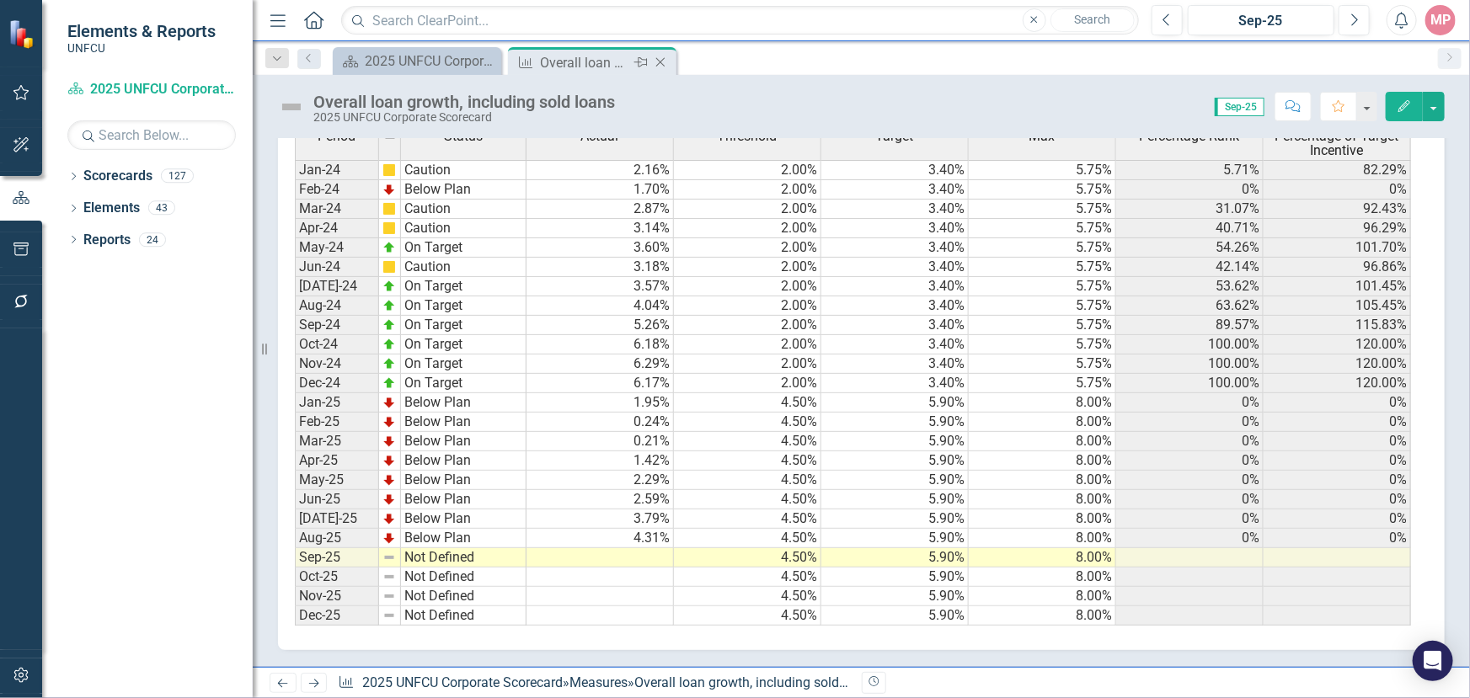
click at [660, 59] on icon "Close" at bounding box center [660, 62] width 17 height 13
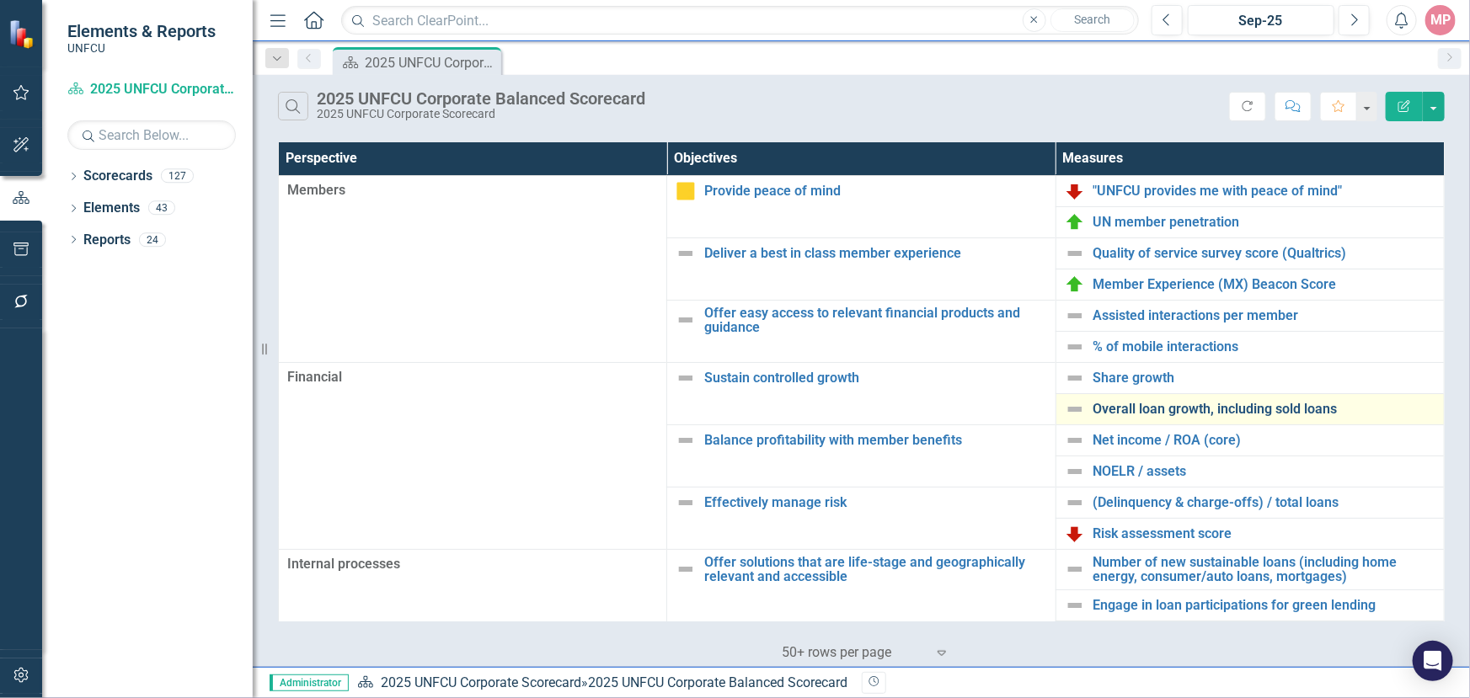
click at [1166, 412] on link "Overall loan growth, including sold loans" at bounding box center [1264, 409] width 342 height 15
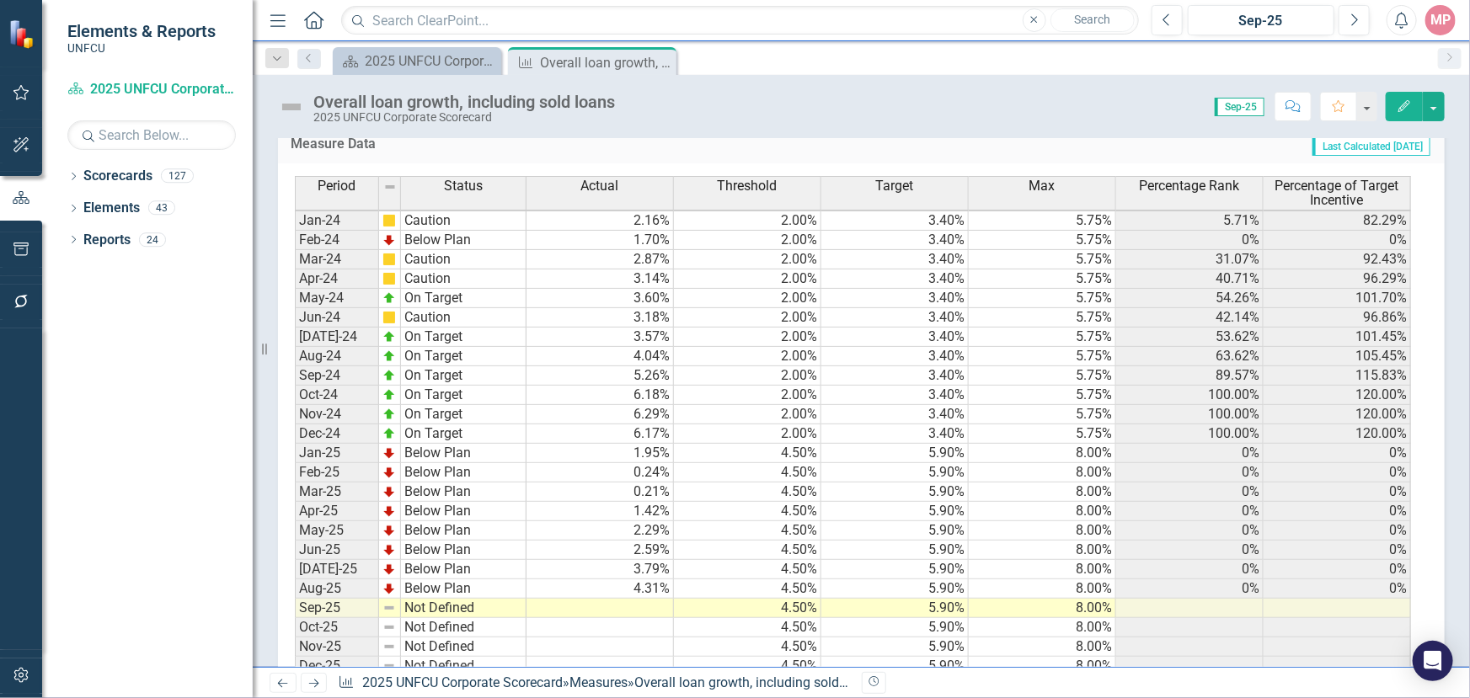
scroll to position [922, 0]
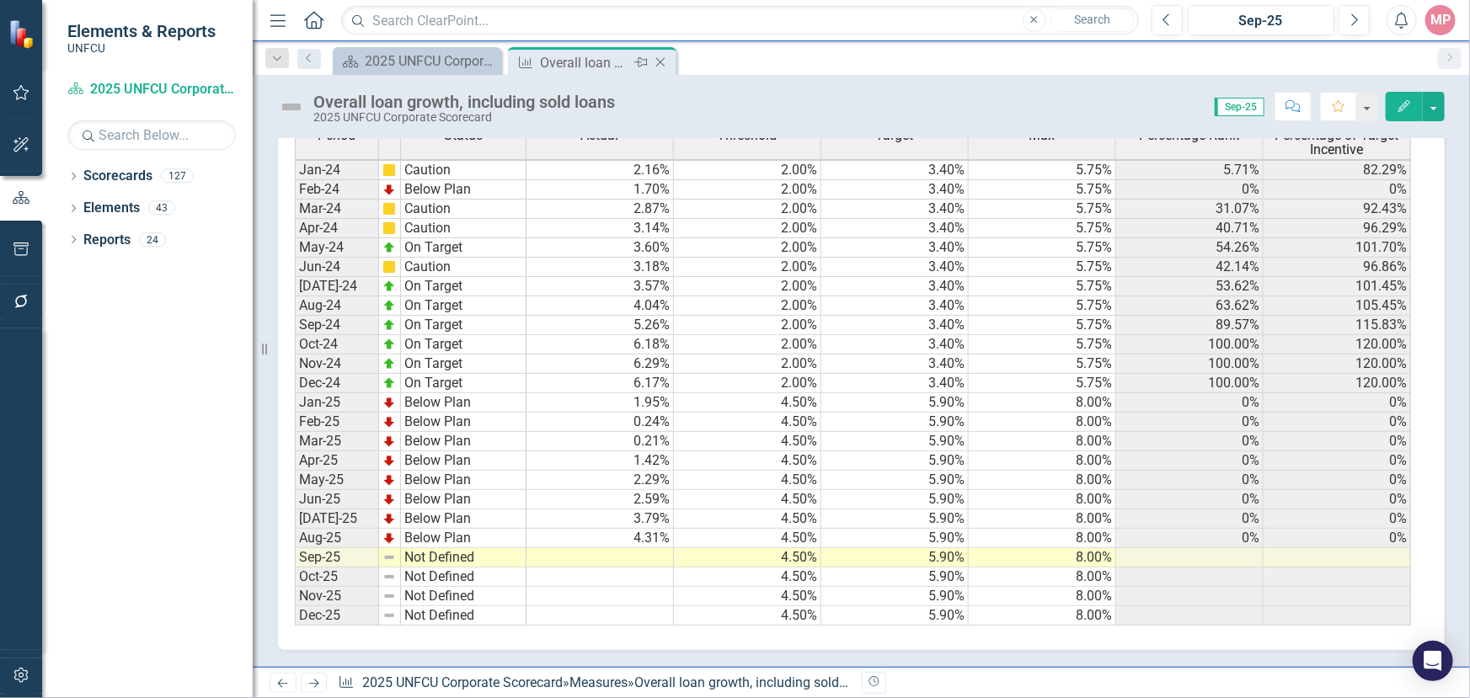
click at [659, 62] on icon at bounding box center [660, 62] width 9 height 9
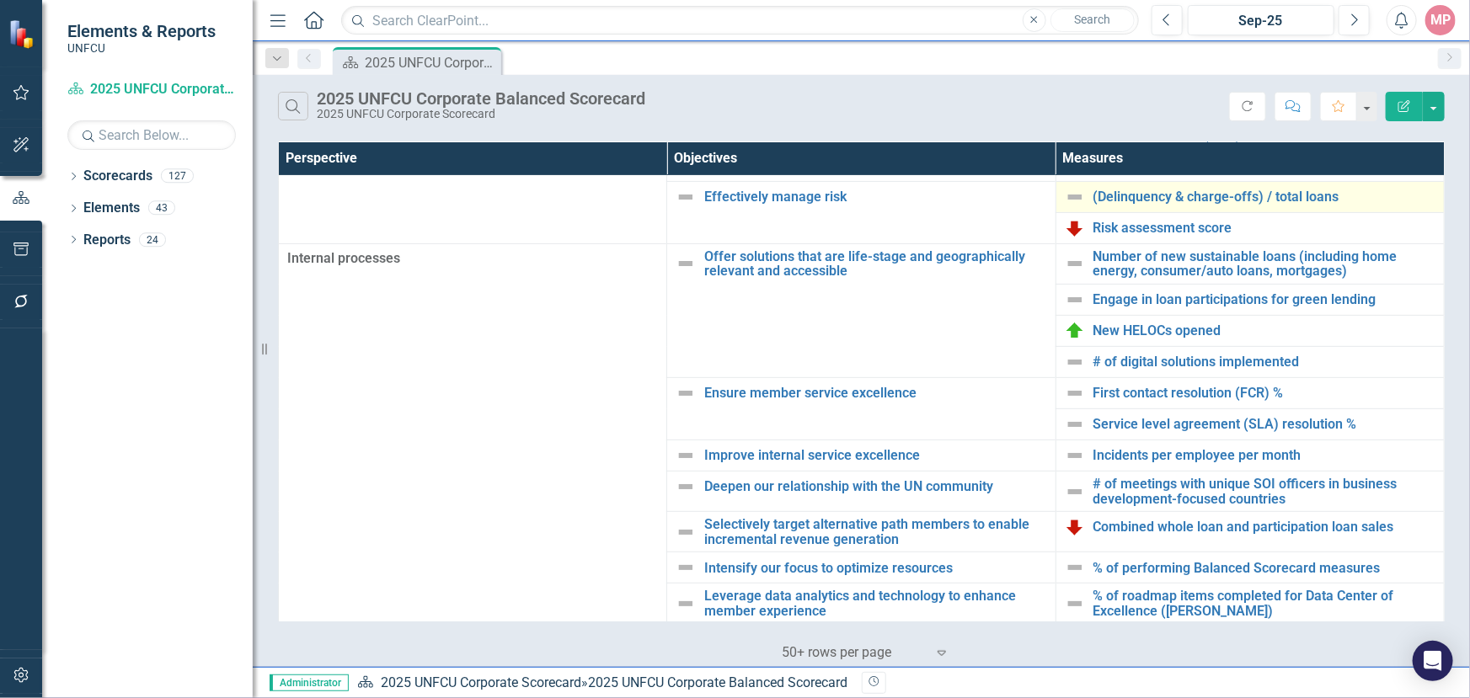
scroll to position [382, 0]
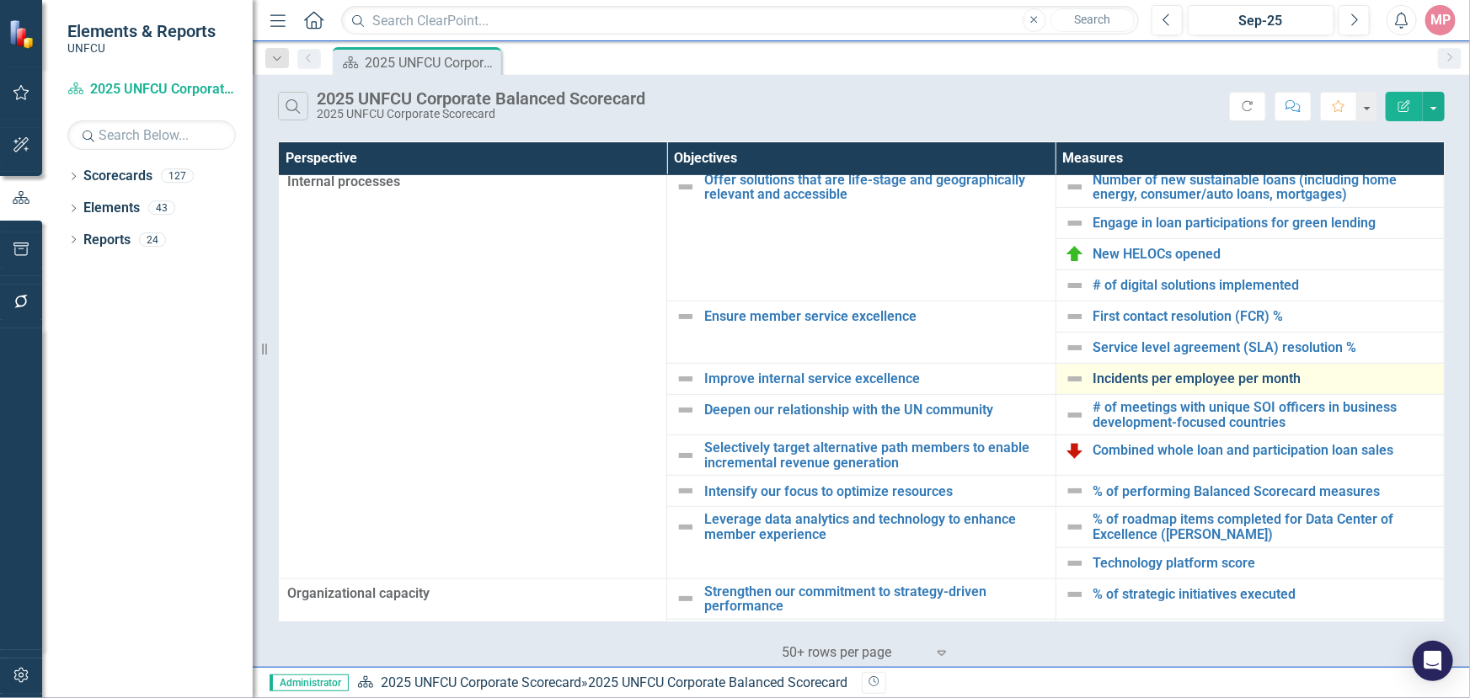
click at [1158, 381] on link "Incidents per employee per month" at bounding box center [1264, 378] width 342 height 15
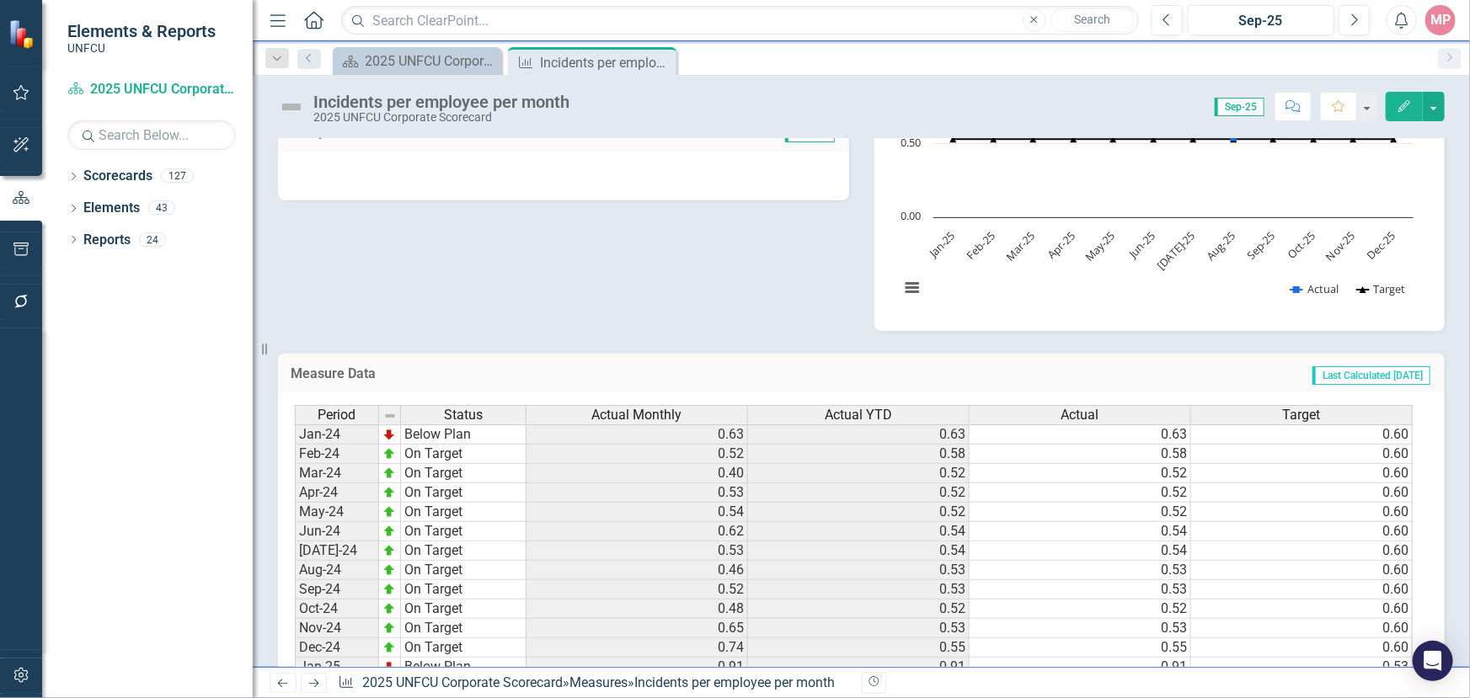
scroll to position [658, 0]
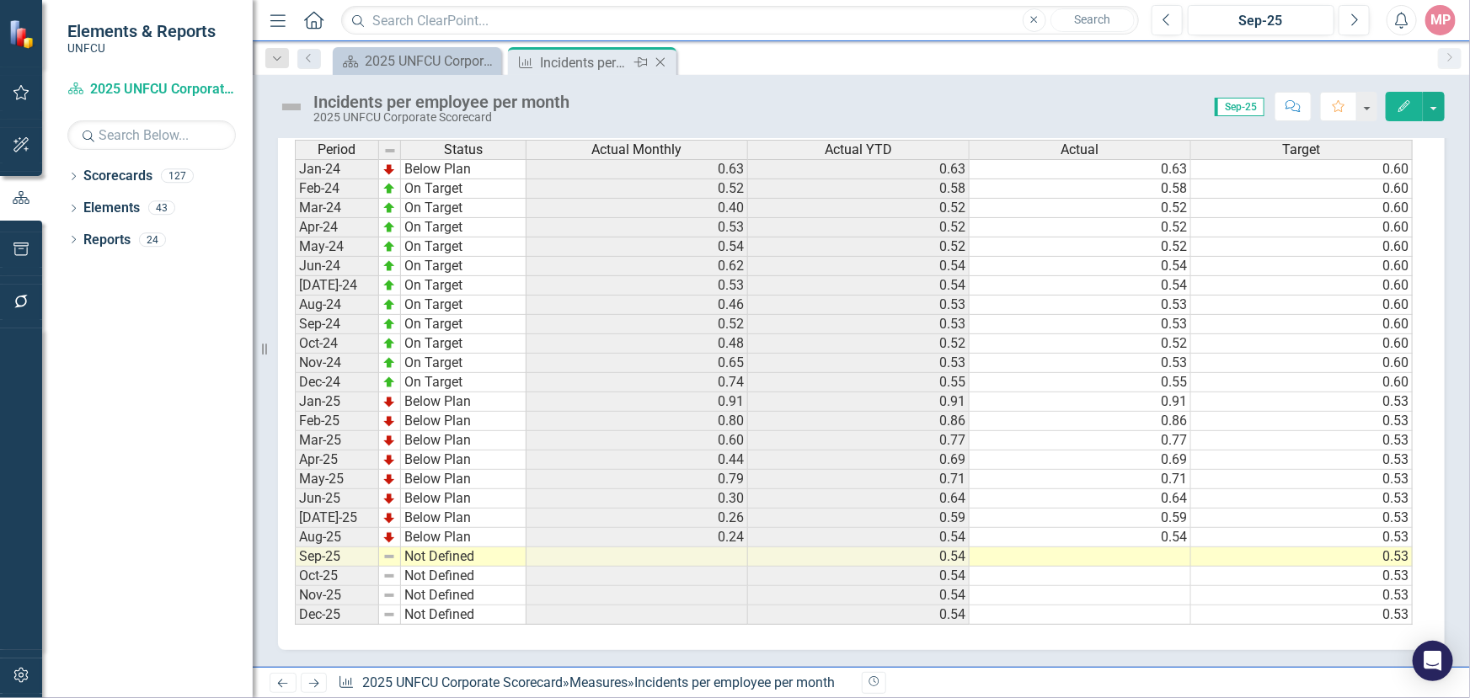
click at [662, 61] on icon "Close" at bounding box center [660, 62] width 17 height 13
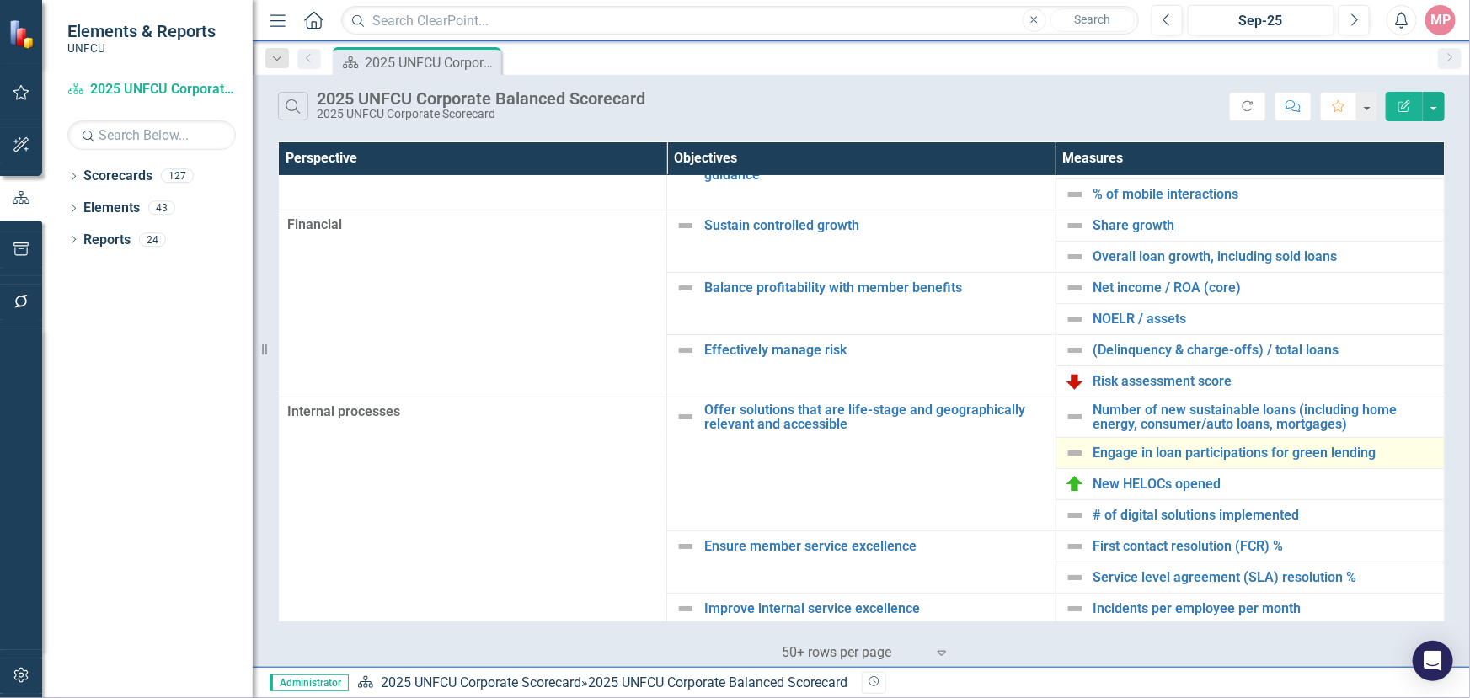
scroll to position [229, 0]
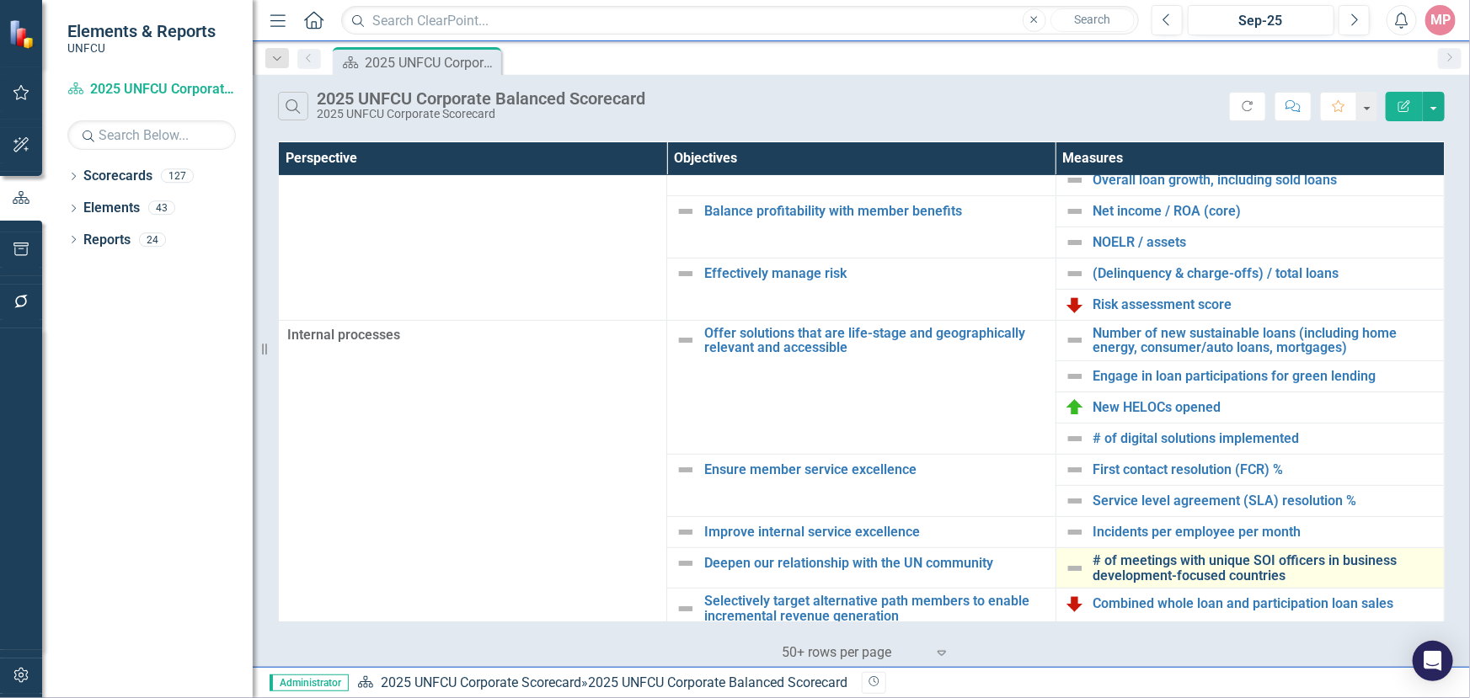
click at [1168, 564] on link "# of meetings with unique SOI officers in business development-focused countries" at bounding box center [1264, 567] width 342 height 29
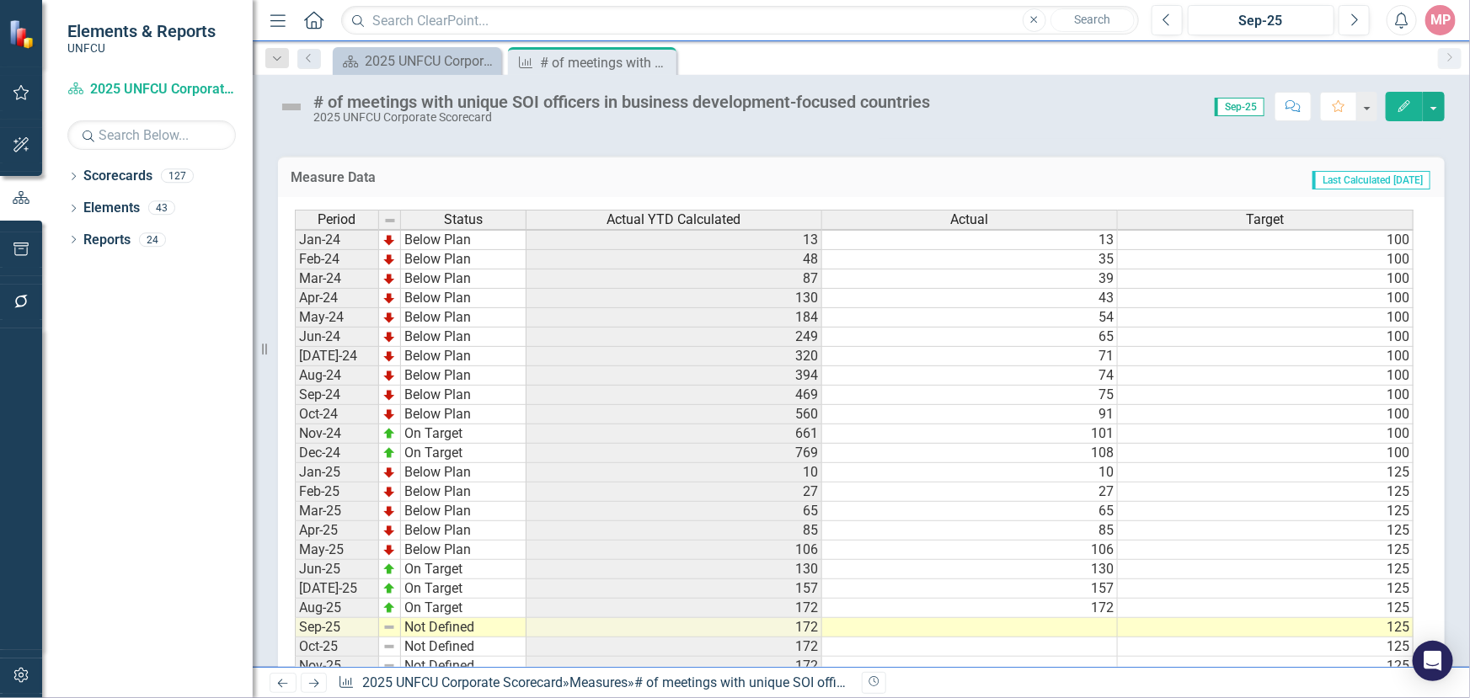
scroll to position [3, 0]
click at [657, 60] on icon "Close" at bounding box center [660, 62] width 17 height 13
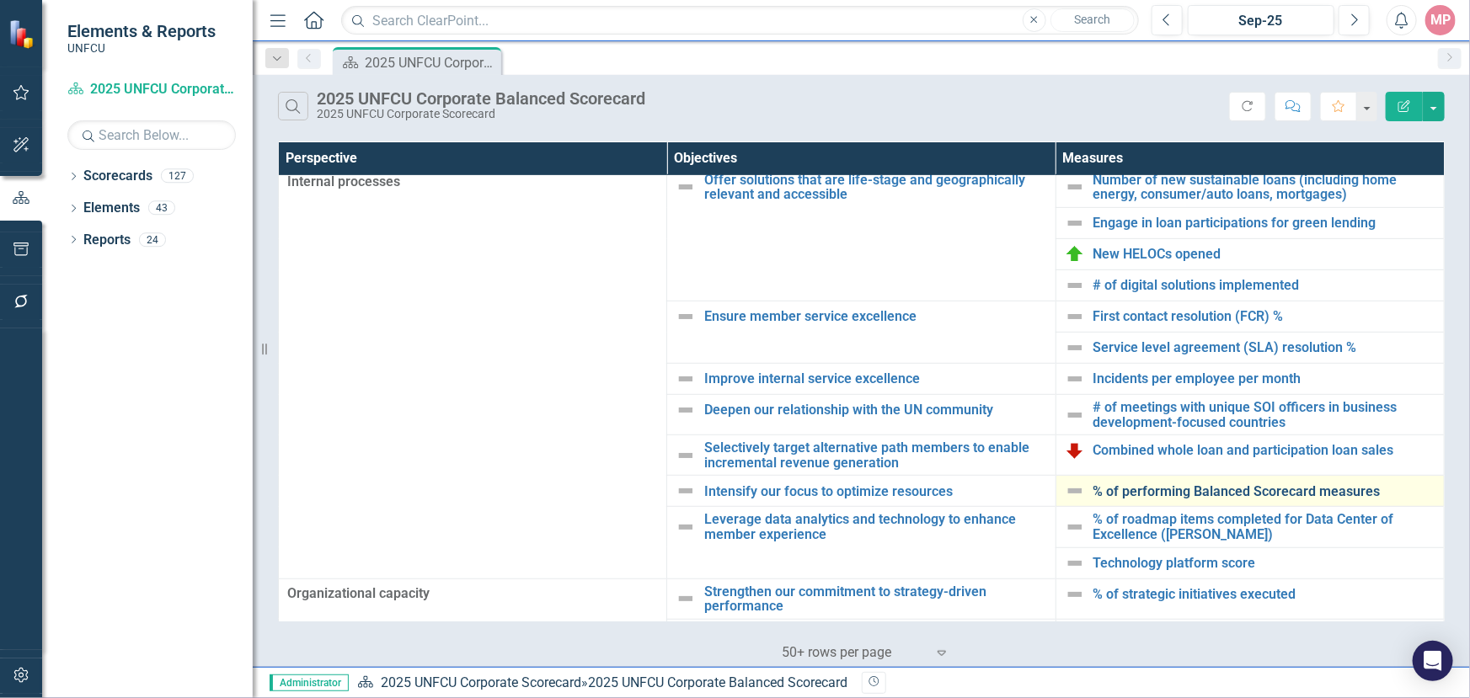
scroll to position [440, 0]
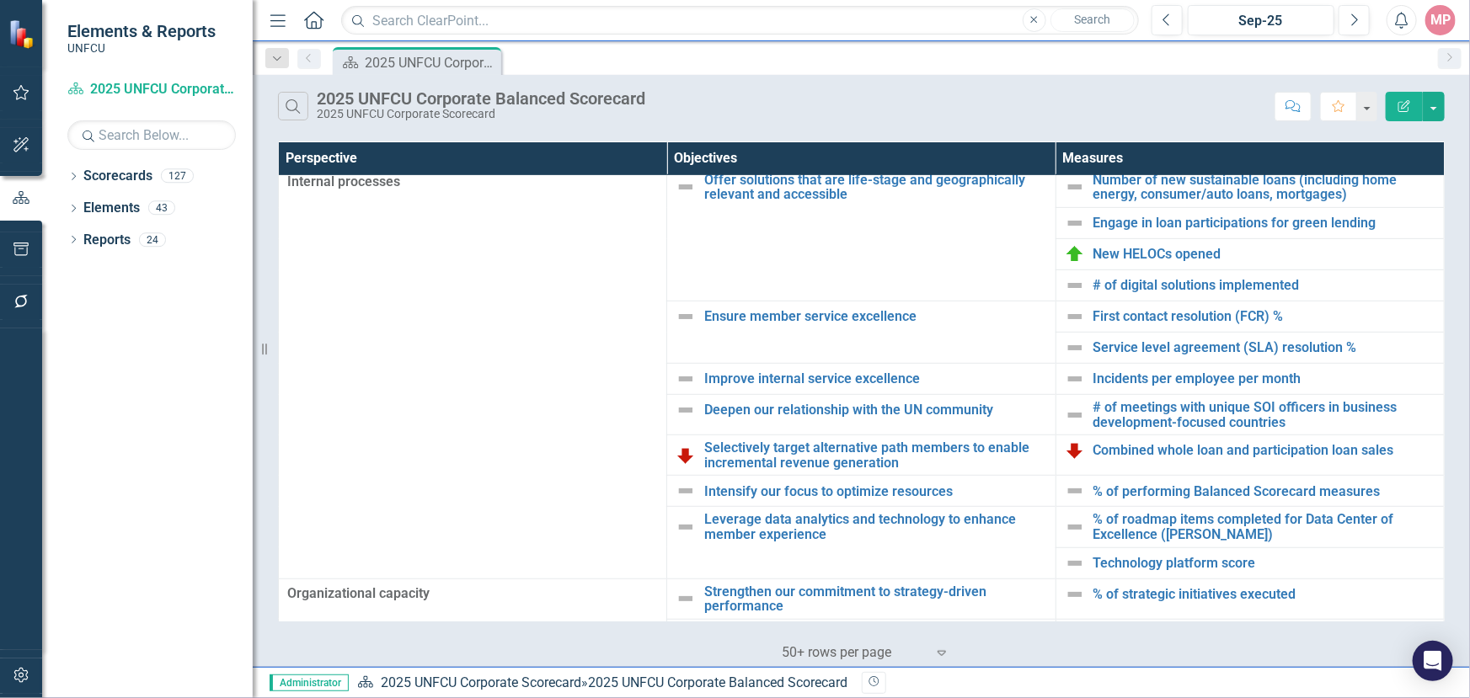
scroll to position [440, 0]
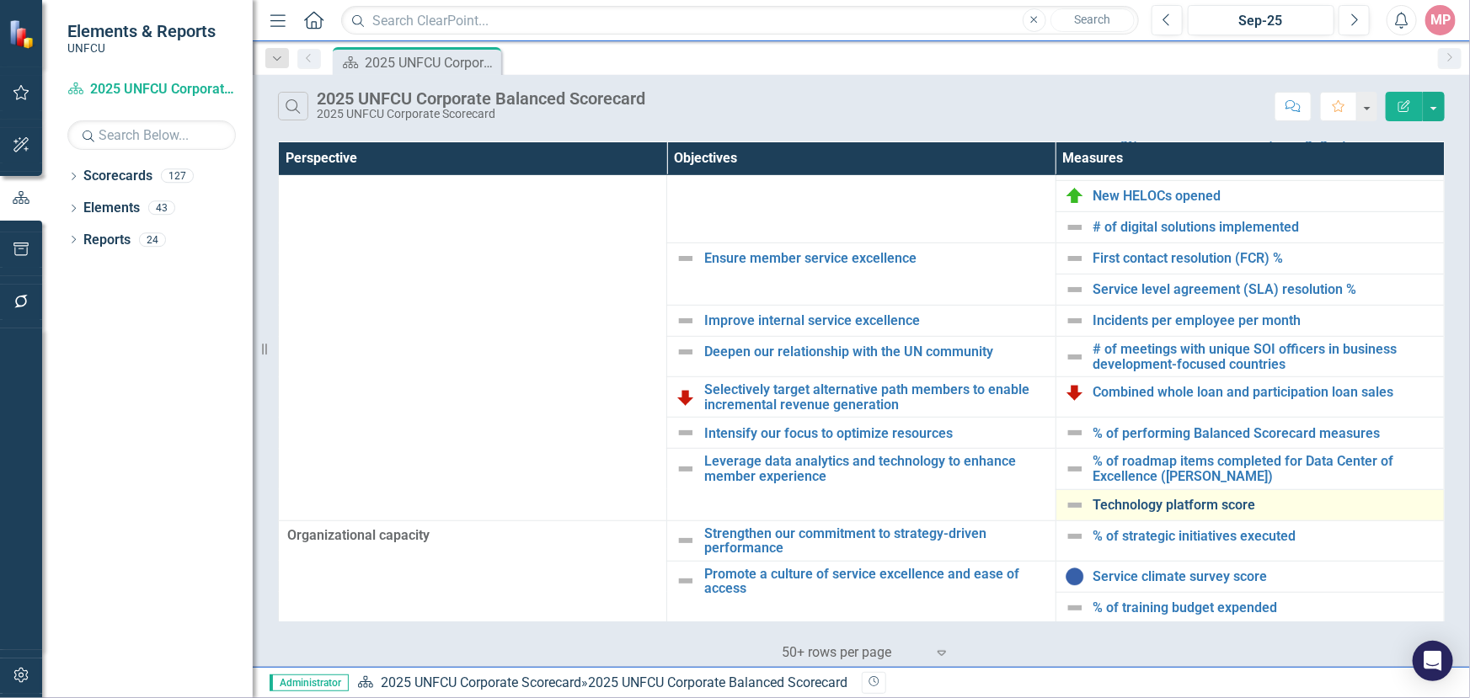
click at [1166, 508] on link "Technology platform score" at bounding box center [1264, 505] width 342 height 15
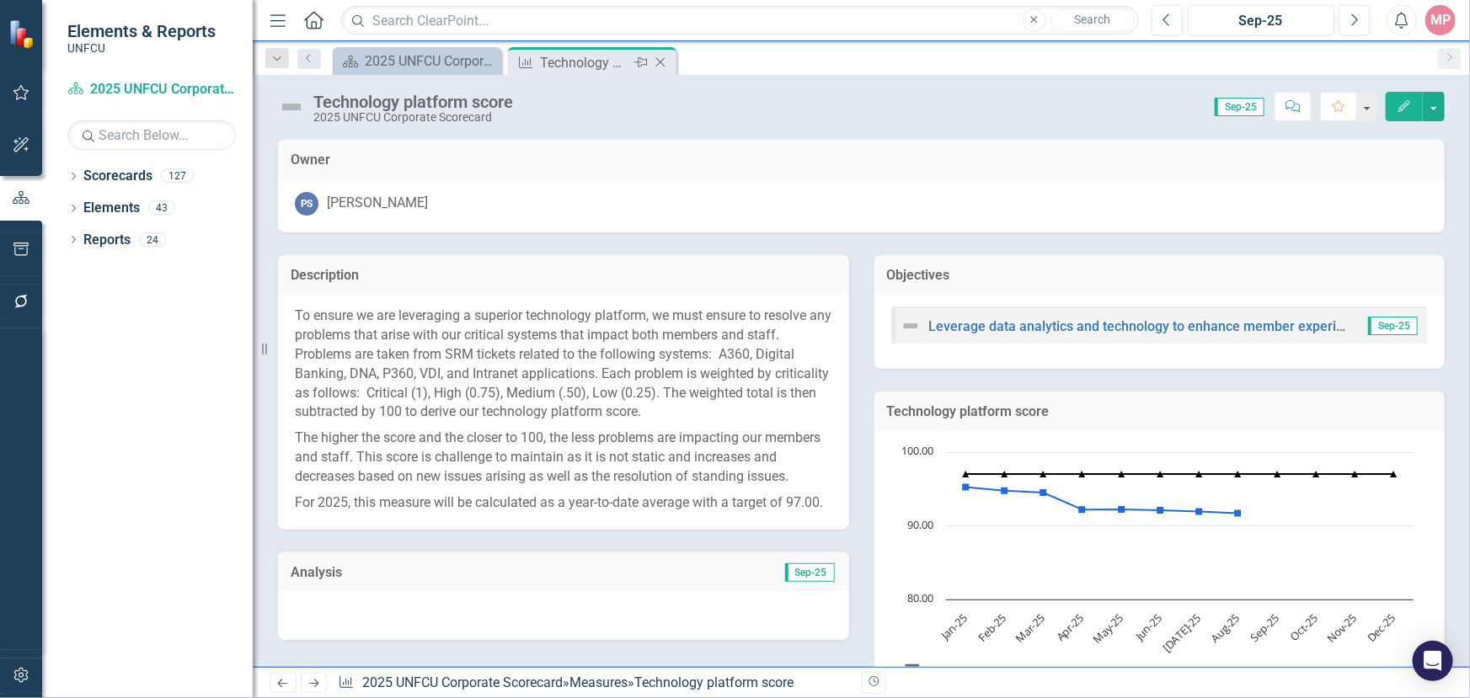
click at [661, 63] on icon at bounding box center [660, 62] width 9 height 9
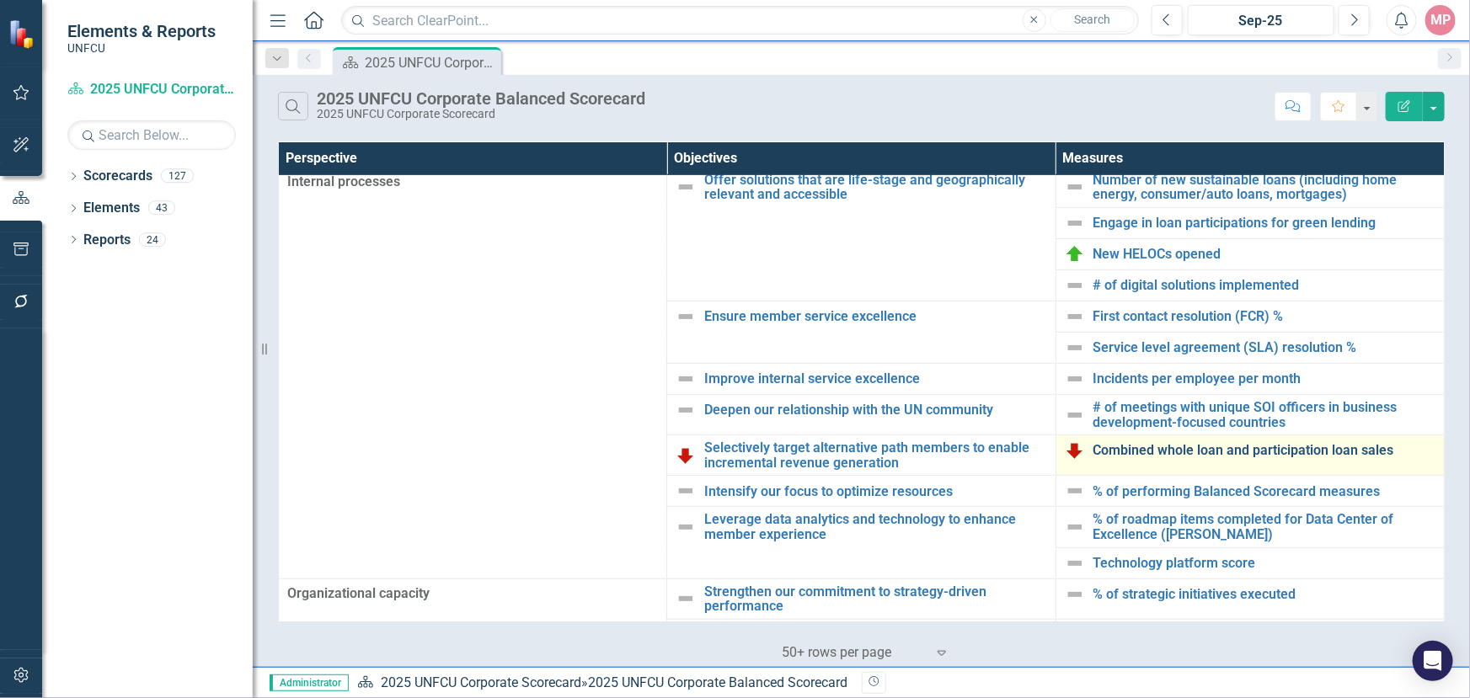
scroll to position [440, 0]
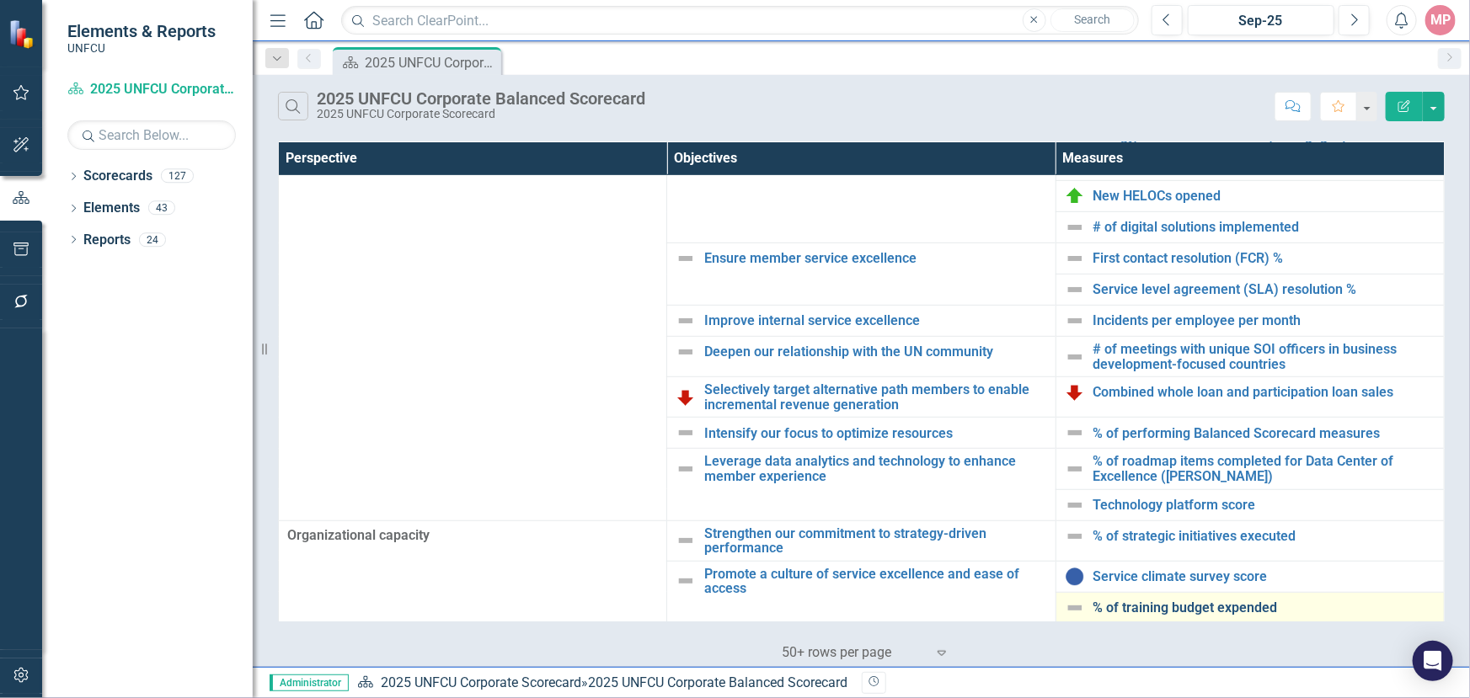
click at [1189, 606] on link "% of training budget expended" at bounding box center [1264, 607] width 342 height 15
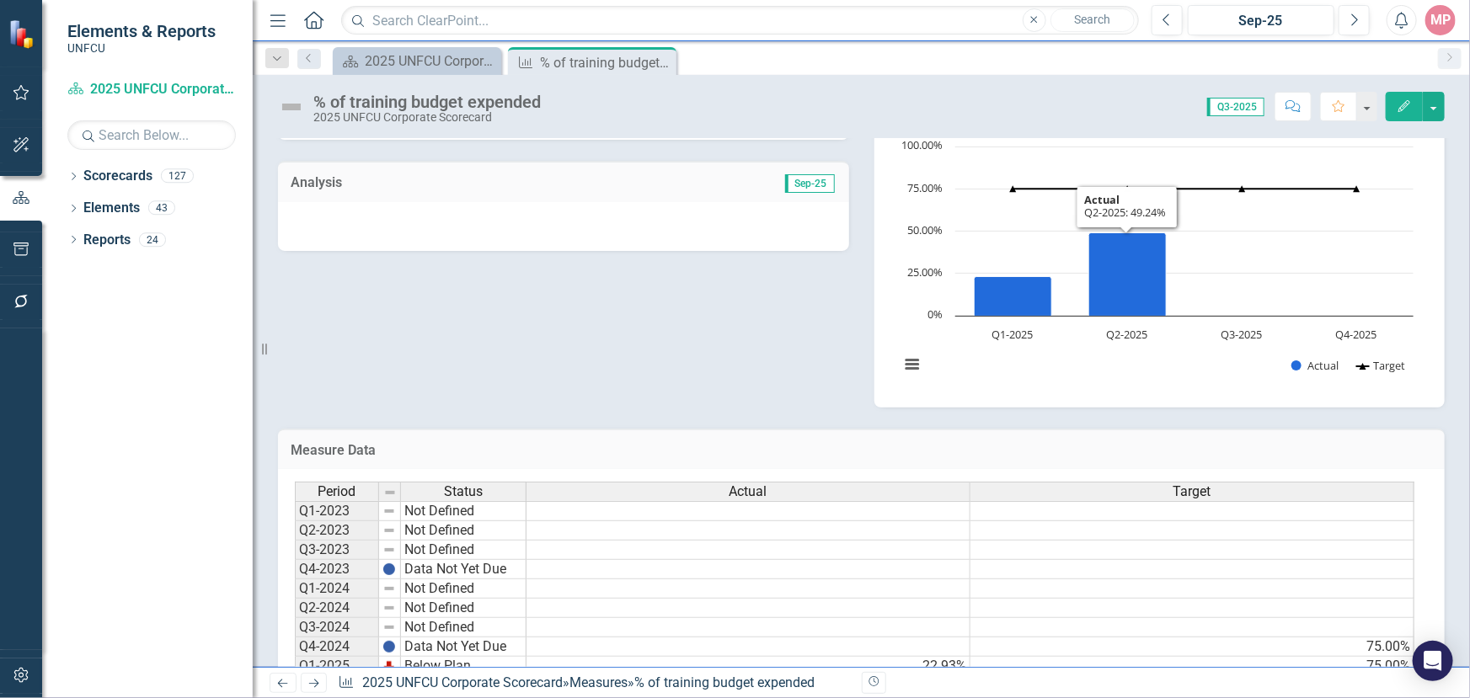
scroll to position [426, 0]
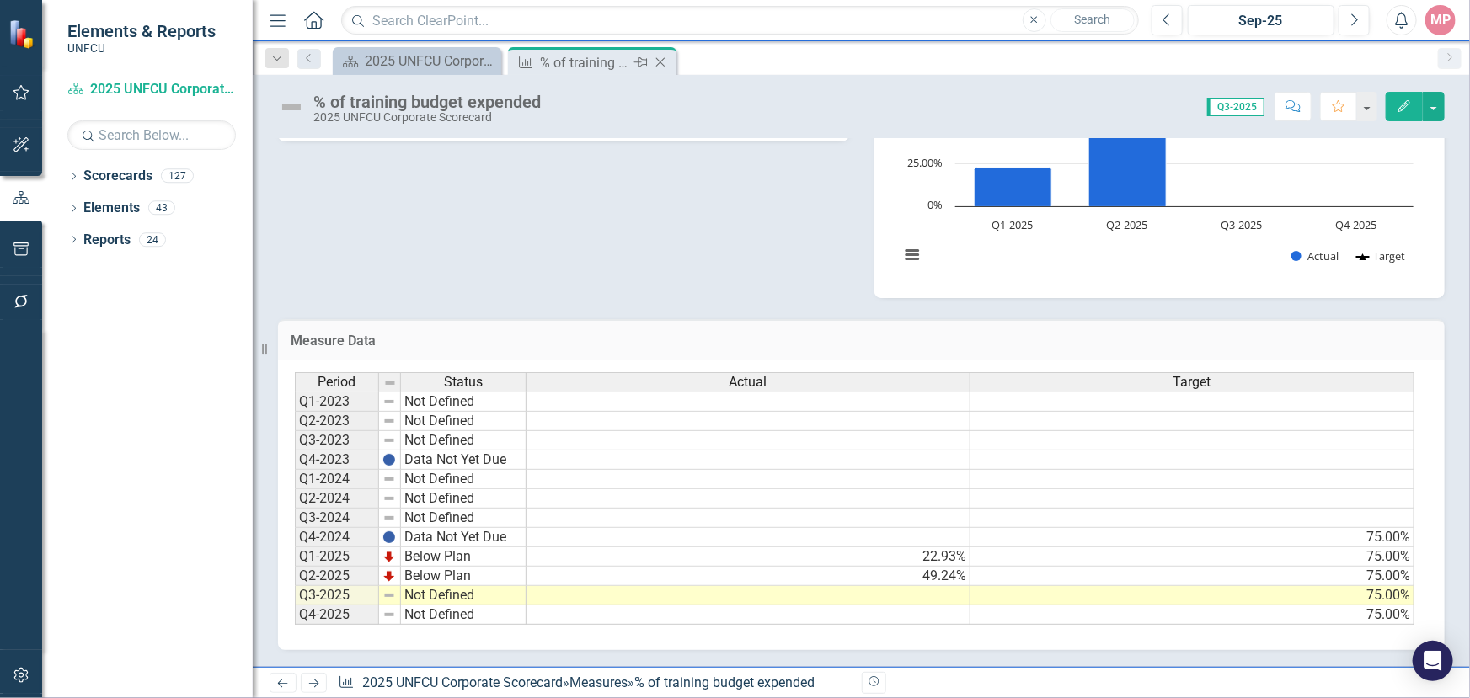
click at [663, 59] on icon at bounding box center [660, 62] width 9 height 9
